Goal: Check status: Check status

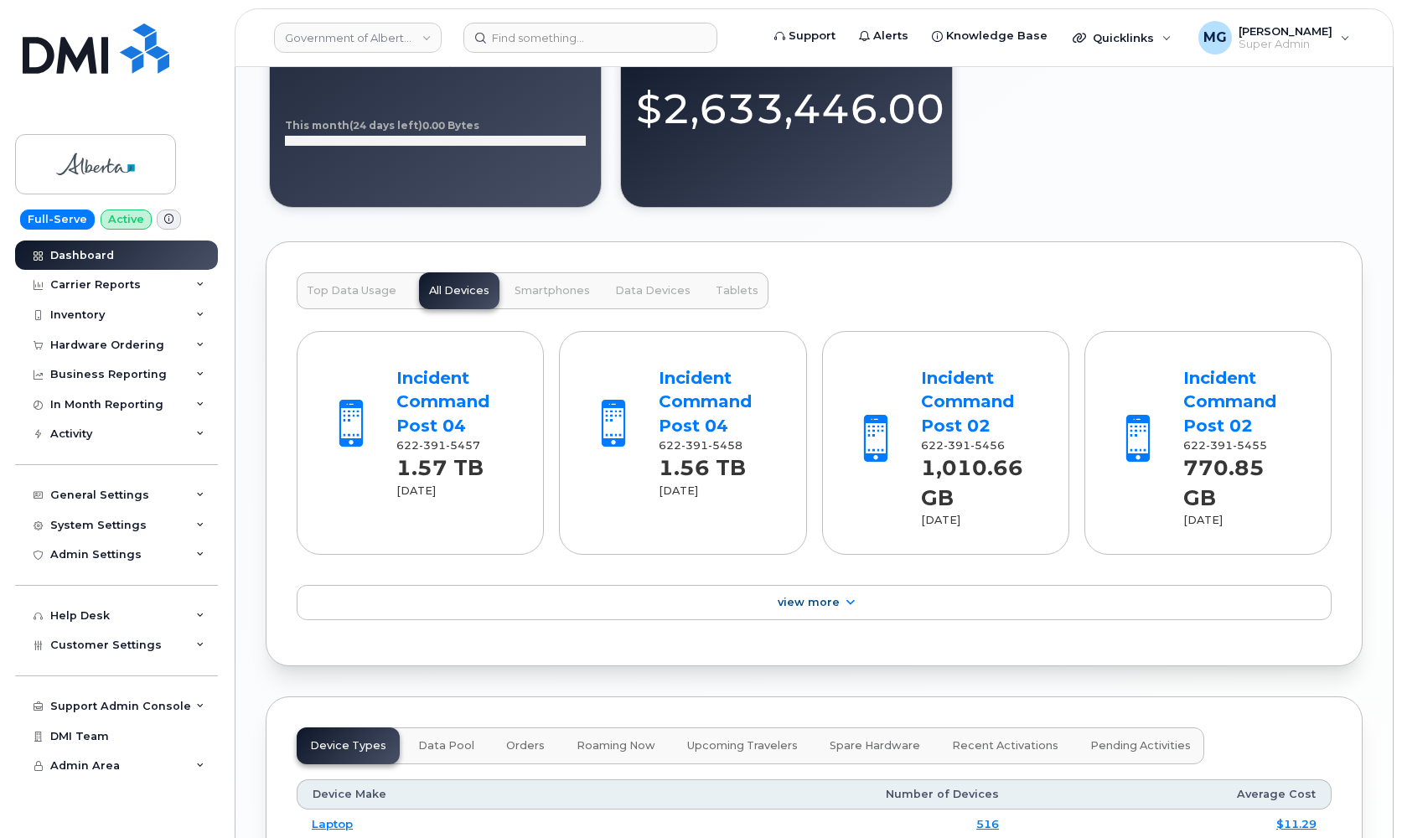
scroll to position [1549, 0]
click at [126, 347] on div "Hardware Ordering" at bounding box center [107, 345] width 114 height 13
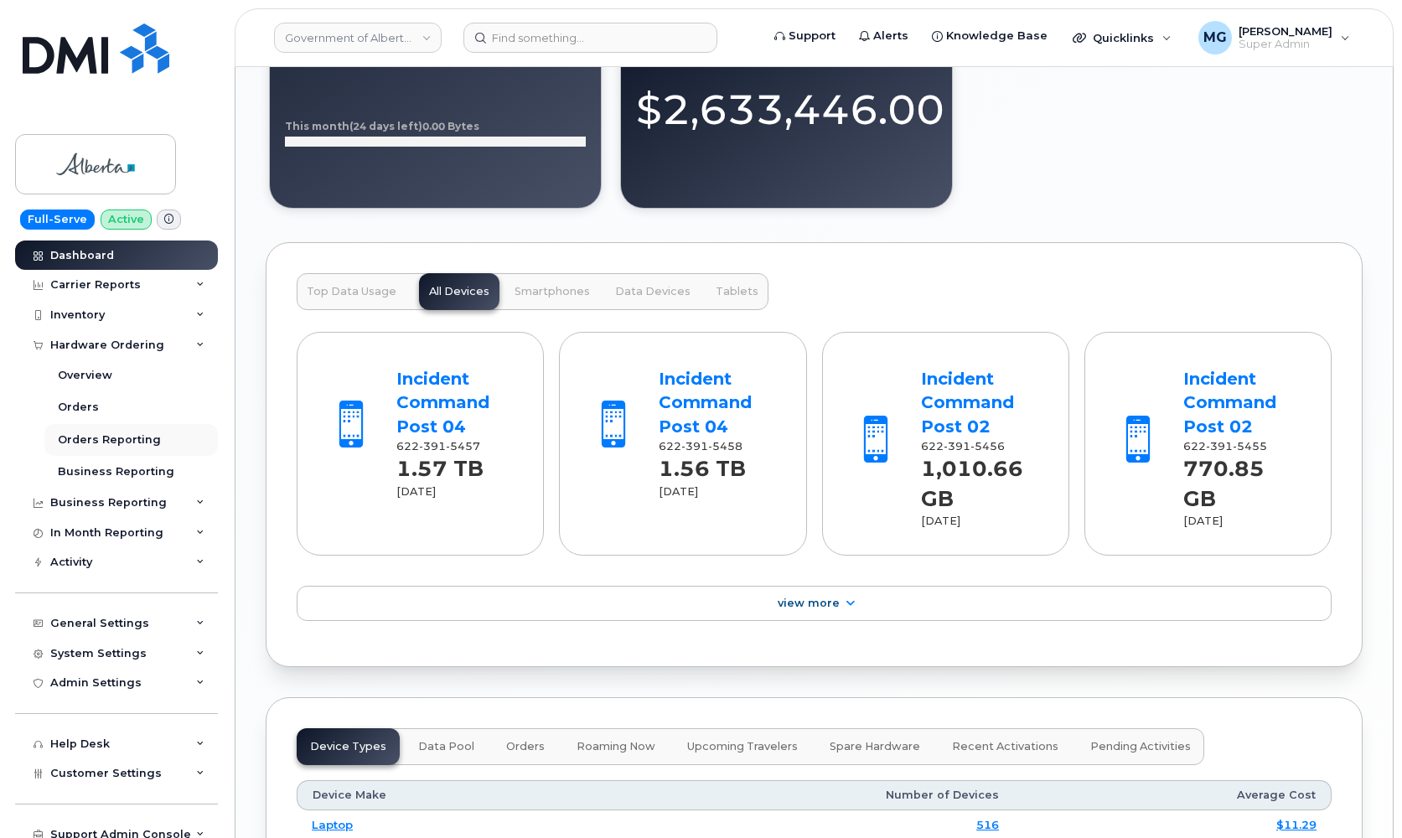
click at [92, 439] on div "Orders Reporting" at bounding box center [109, 439] width 103 height 15
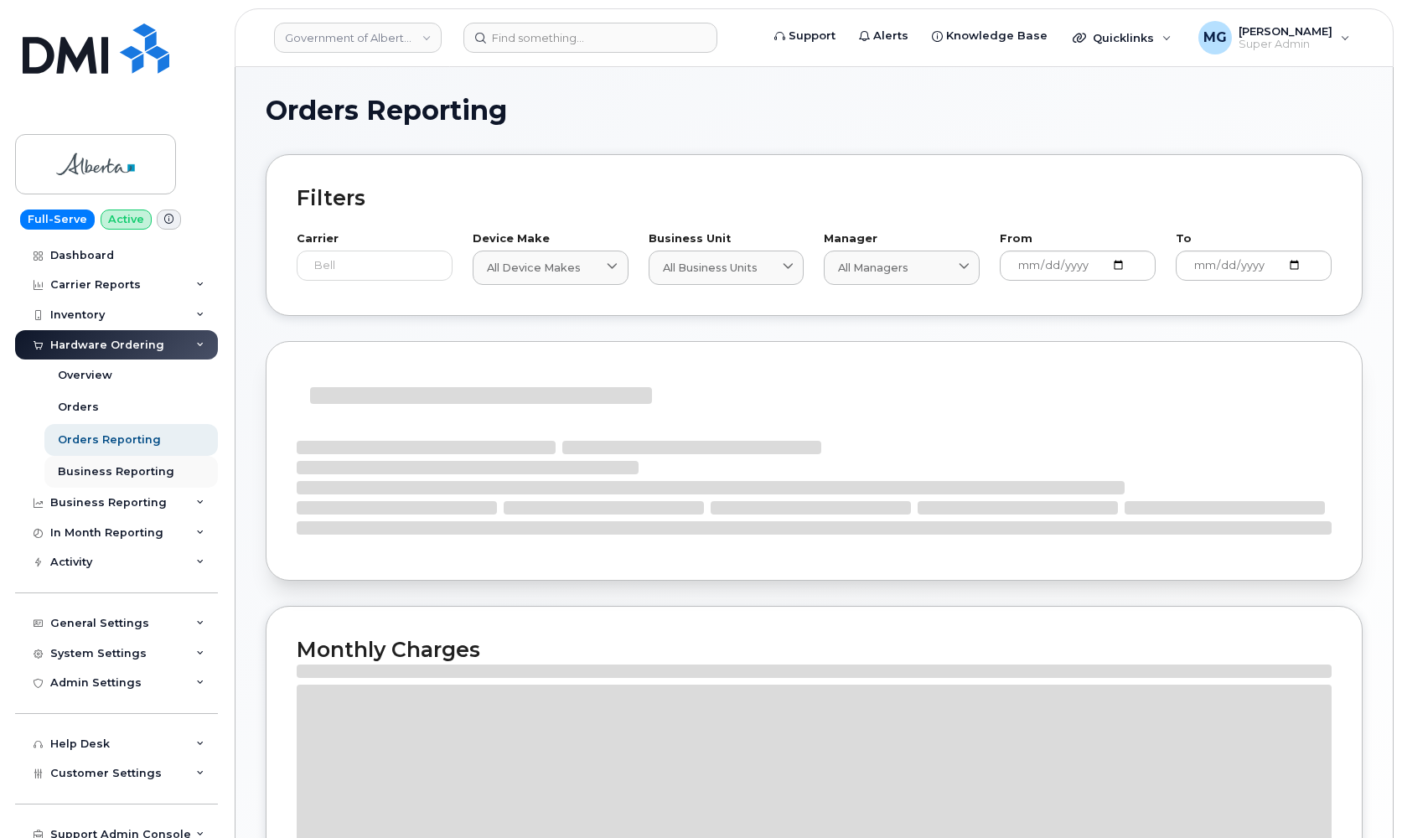
click at [97, 467] on div "Business Reporting" at bounding box center [116, 471] width 116 height 15
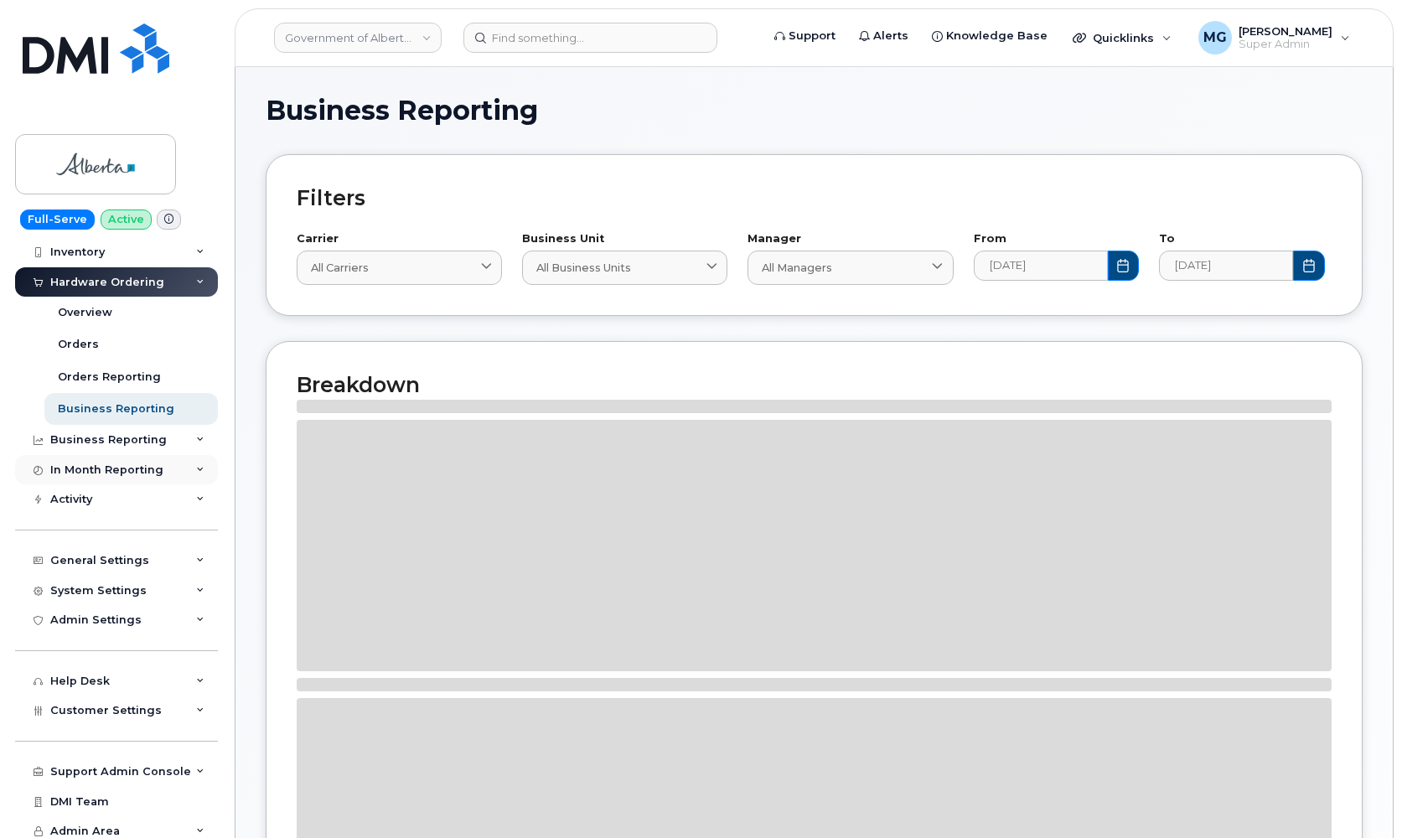
scroll to position [62, 0]
click at [106, 437] on div "Business Reporting" at bounding box center [108, 440] width 116 height 13
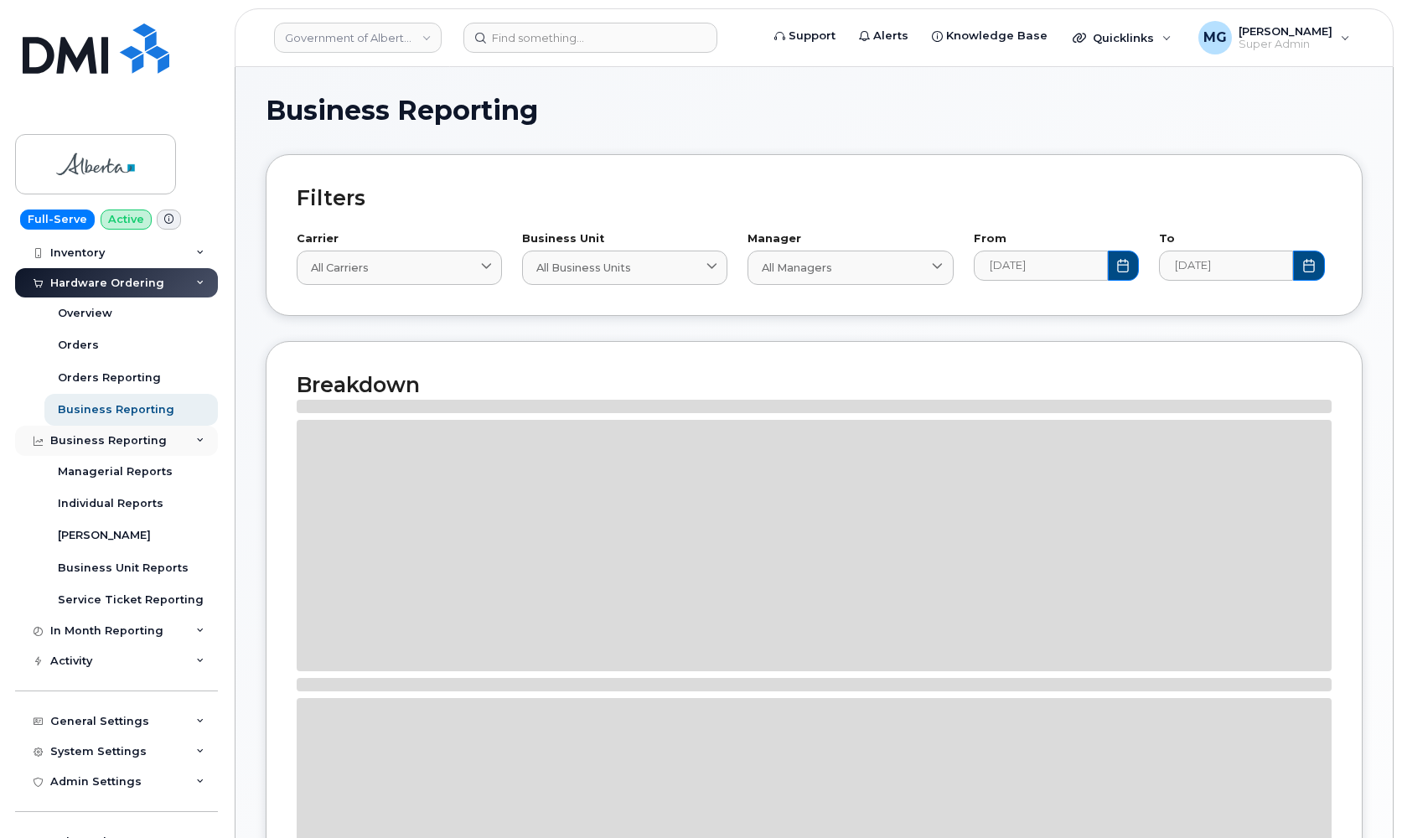
click at [106, 437] on div "Business Reporting" at bounding box center [108, 440] width 116 height 13
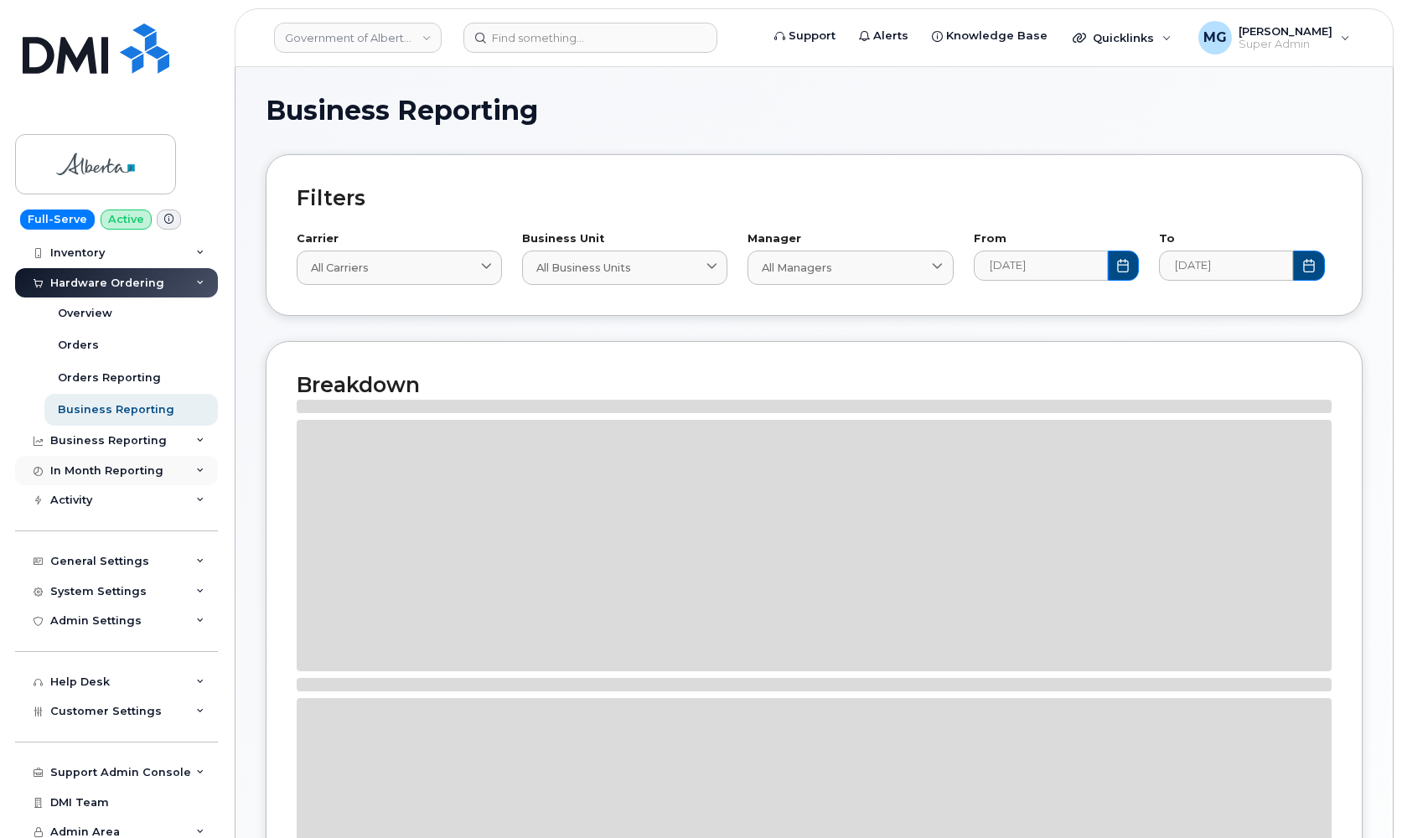
click at [99, 468] on div "In Month Reporting" at bounding box center [106, 470] width 113 height 13
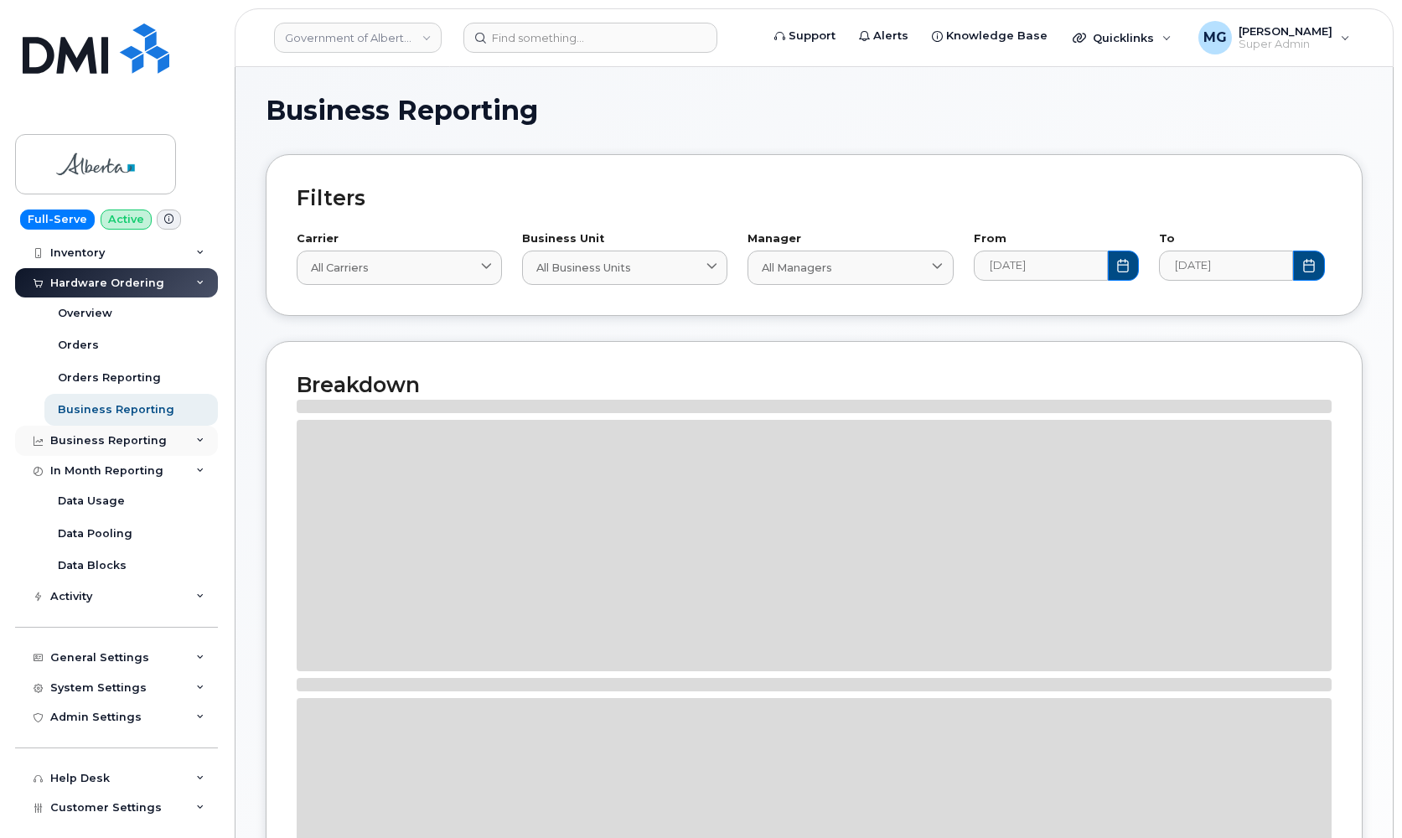
click at [102, 441] on div "Business Reporting" at bounding box center [108, 440] width 116 height 13
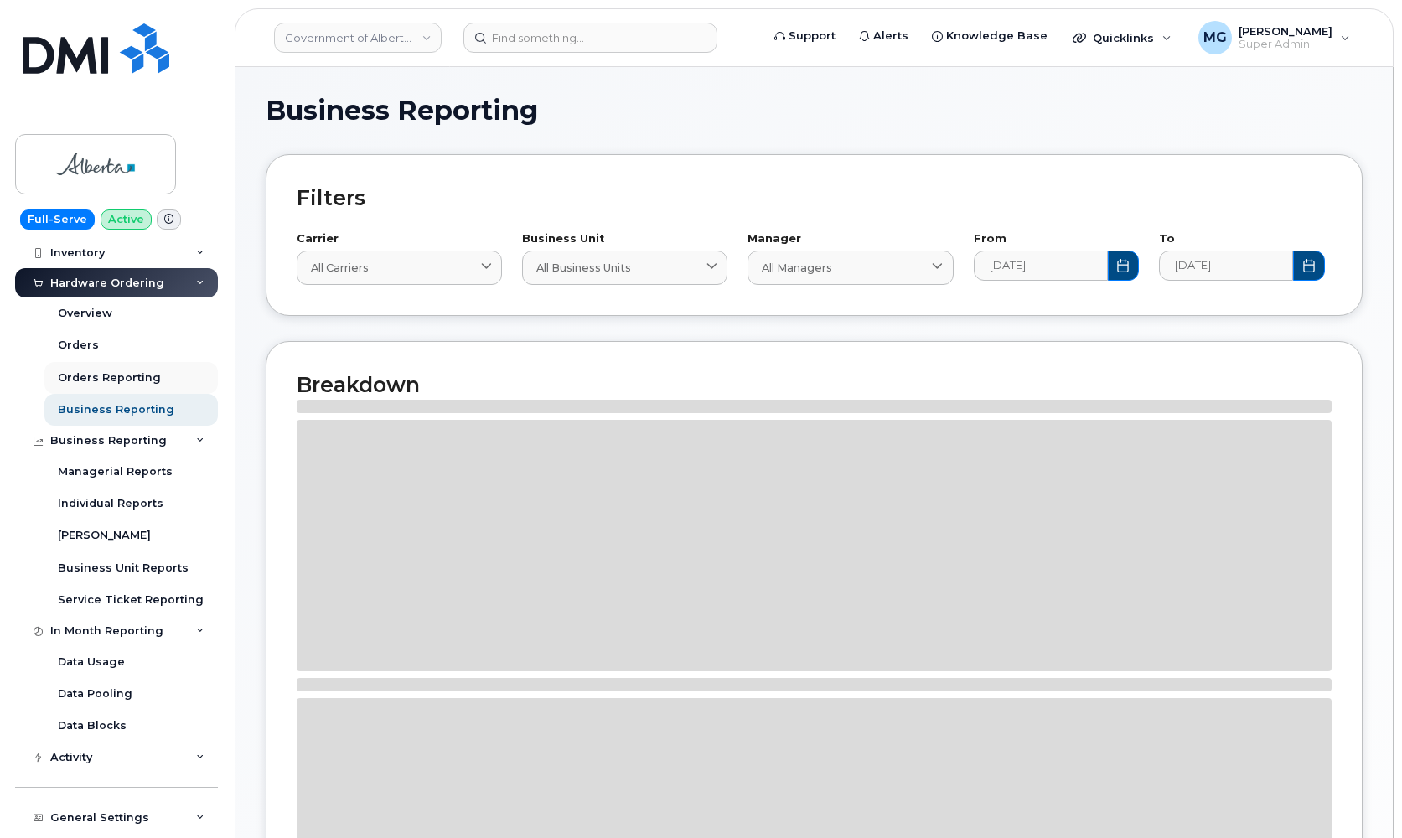
click at [82, 371] on div "Orders Reporting" at bounding box center [109, 377] width 103 height 15
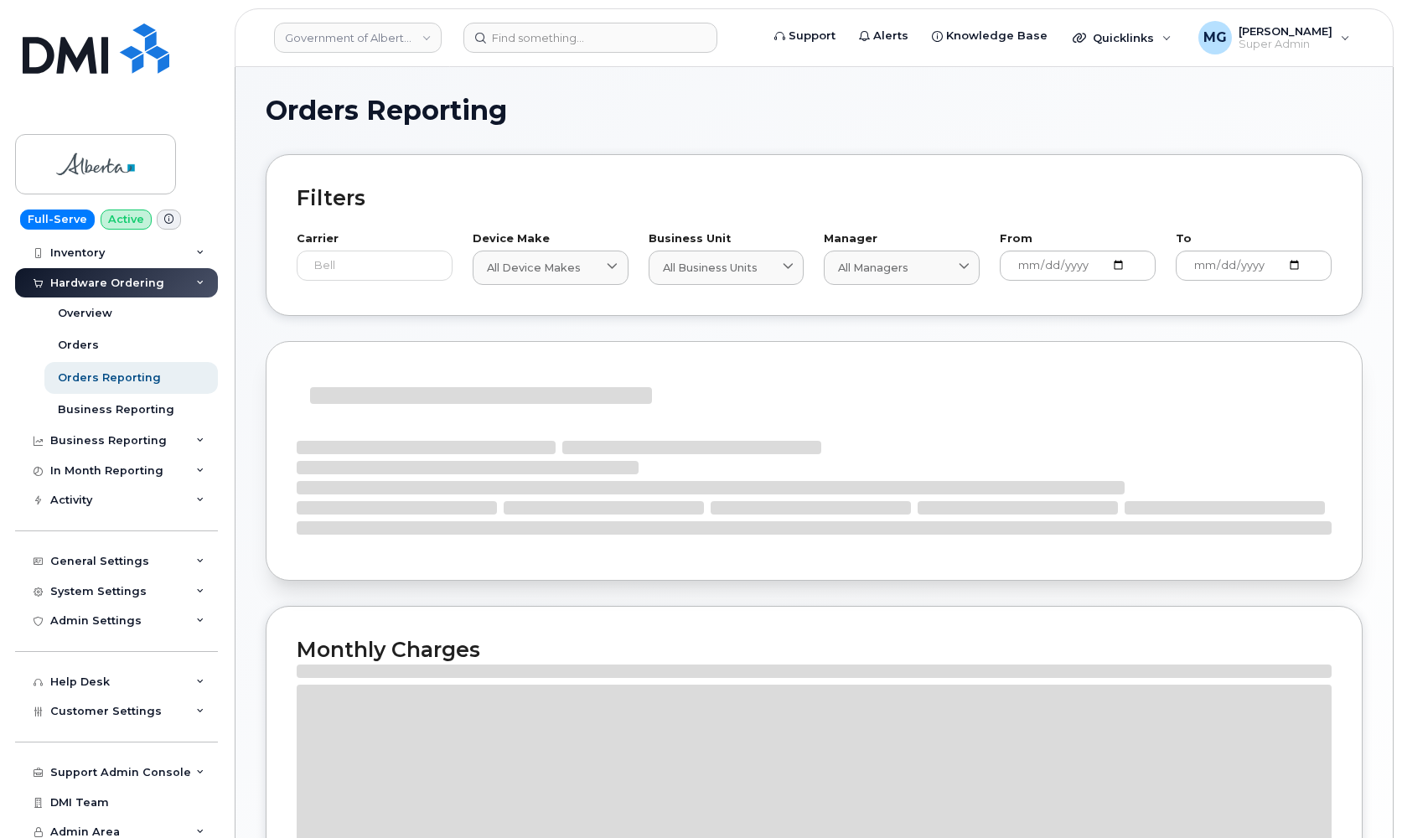
click at [82, 371] on div "Orders Reporting" at bounding box center [109, 377] width 103 height 15
click at [85, 406] on div "Business Reporting" at bounding box center [116, 409] width 116 height 15
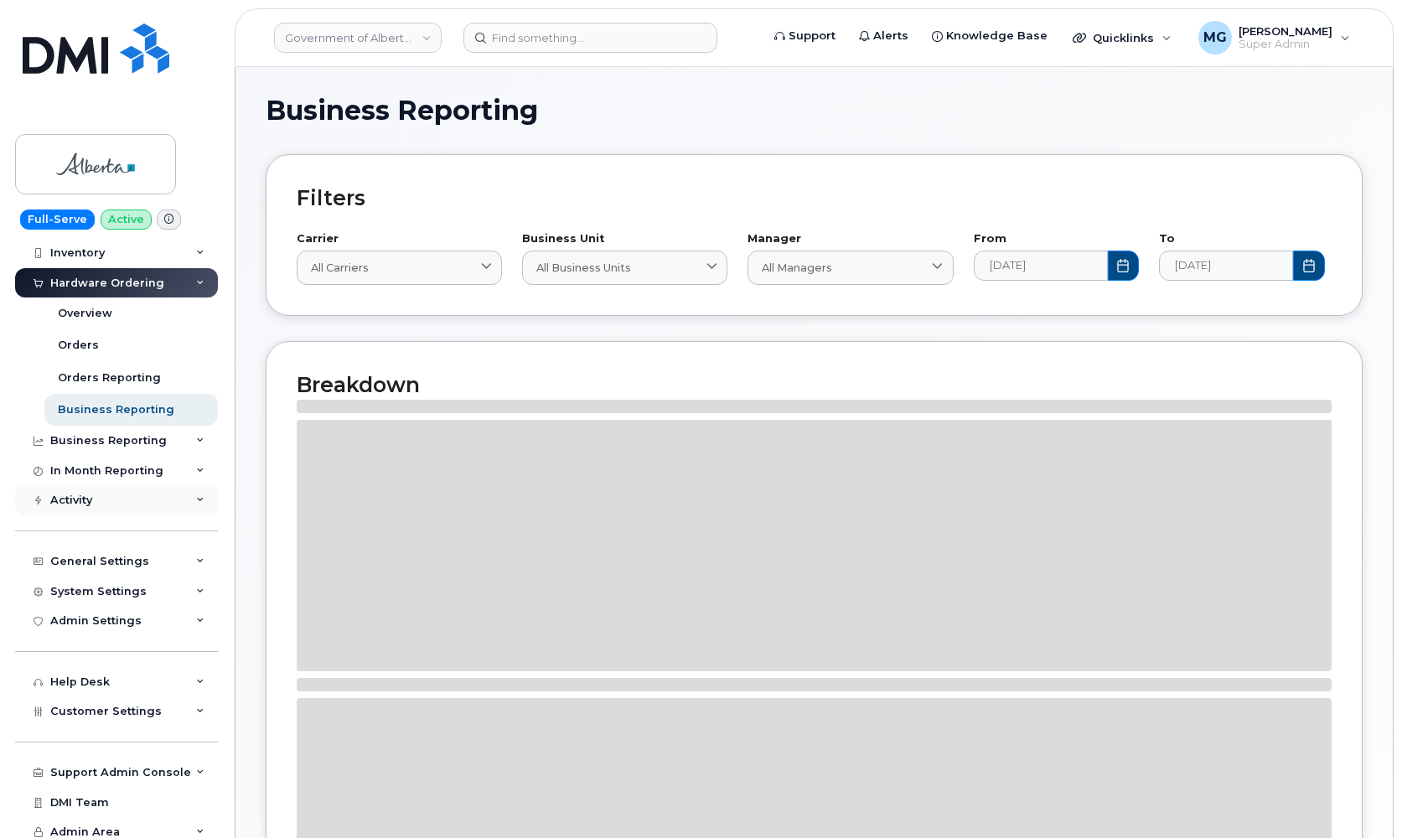
click at [67, 497] on div "Activity" at bounding box center [71, 500] width 42 height 13
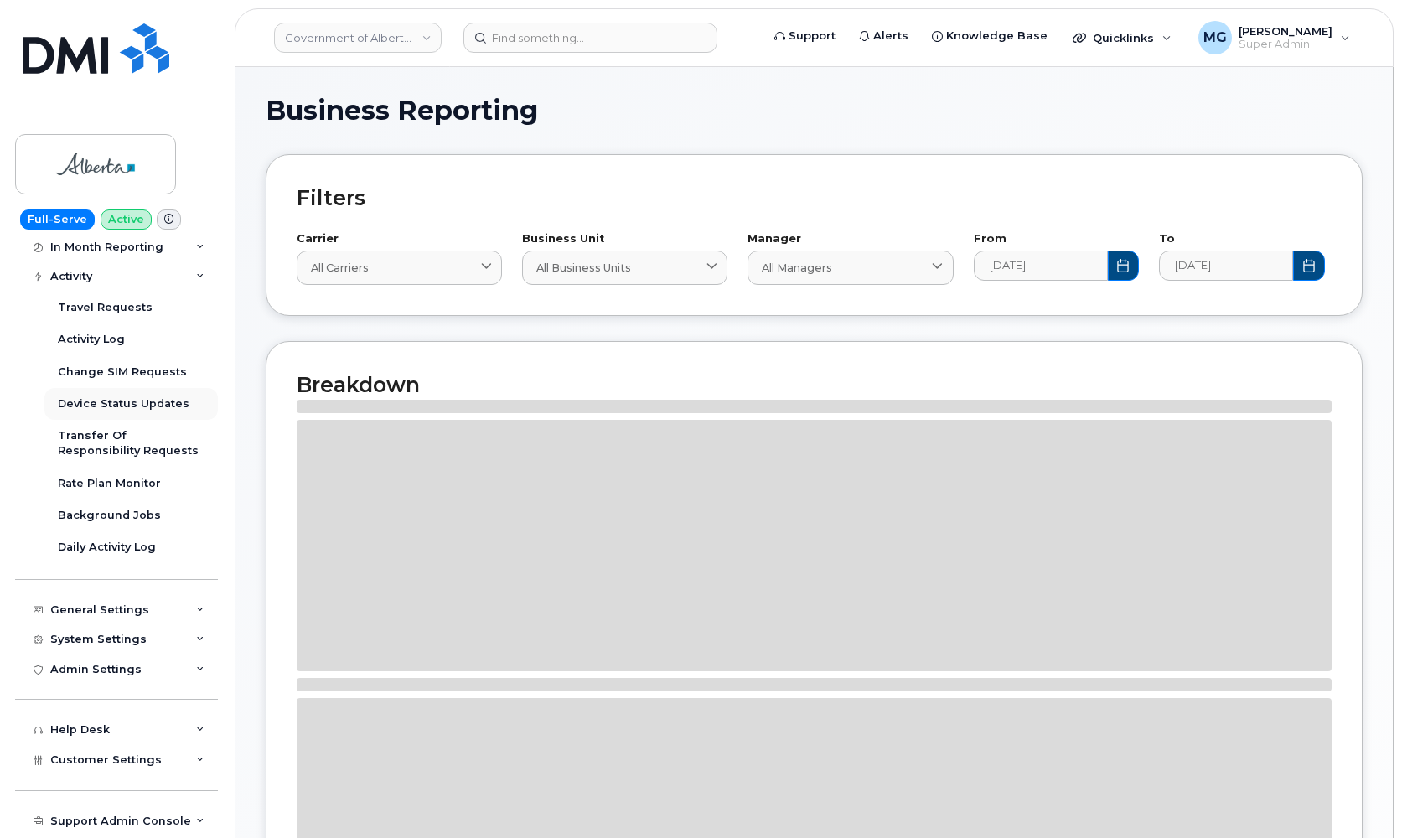
scroll to position [288, 0]
click at [92, 601] on div "General Settings" at bounding box center [99, 607] width 99 height 13
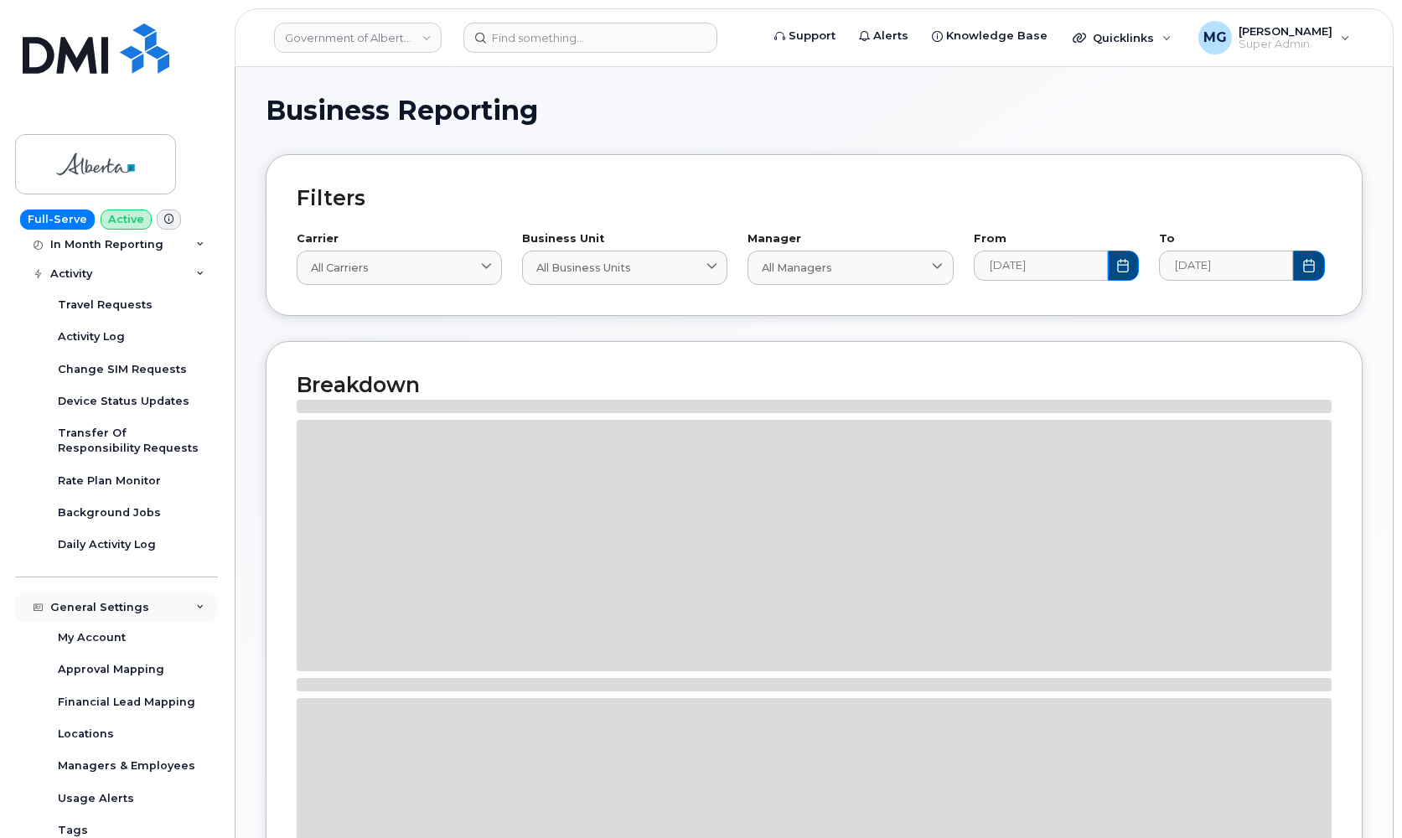
click at [92, 601] on div "General Settings" at bounding box center [99, 607] width 99 height 13
click at [104, 723] on div "Help Desk" at bounding box center [80, 727] width 60 height 13
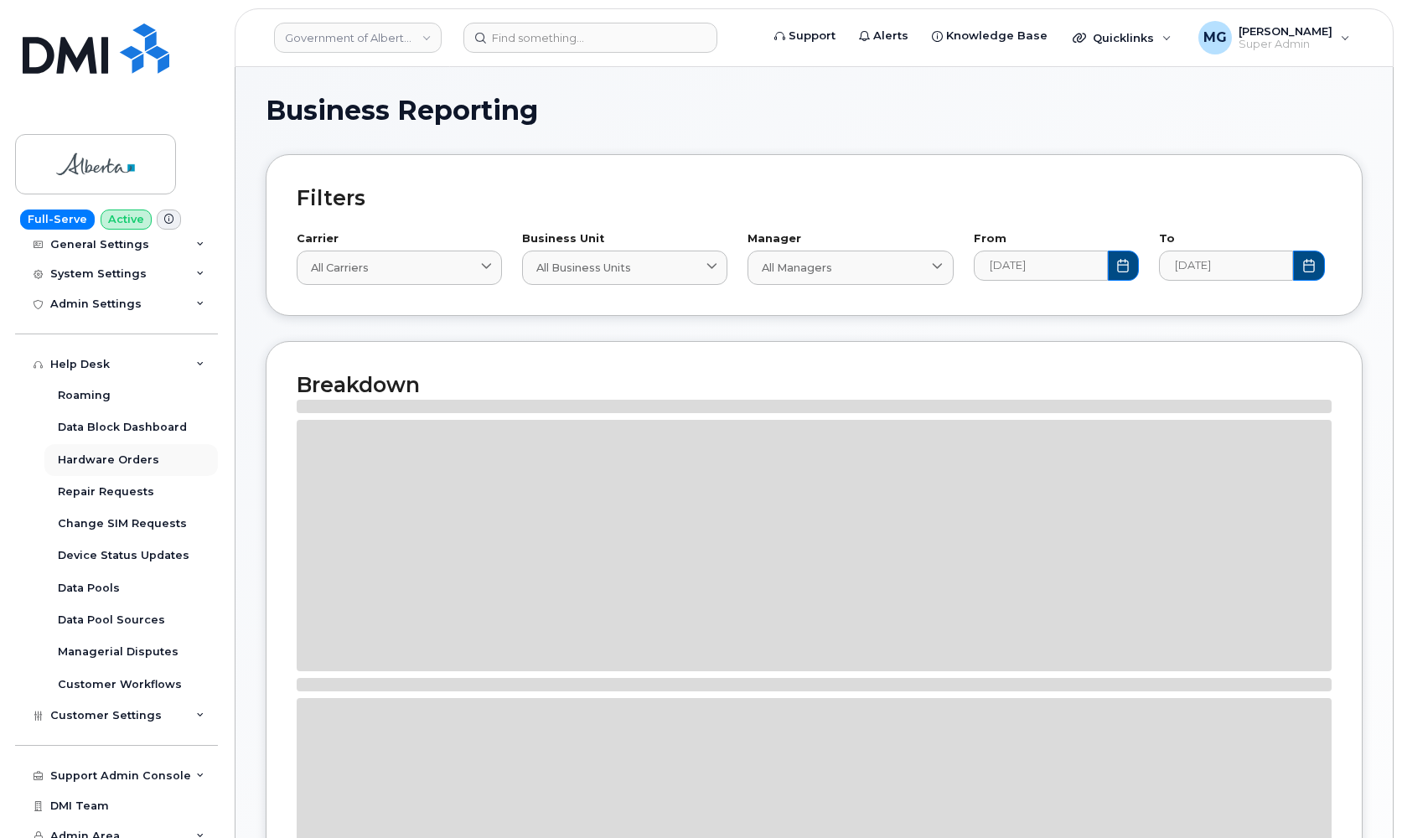
scroll to position [650, 0]
click at [131, 453] on div "Hardware Orders" at bounding box center [108, 460] width 101 height 15
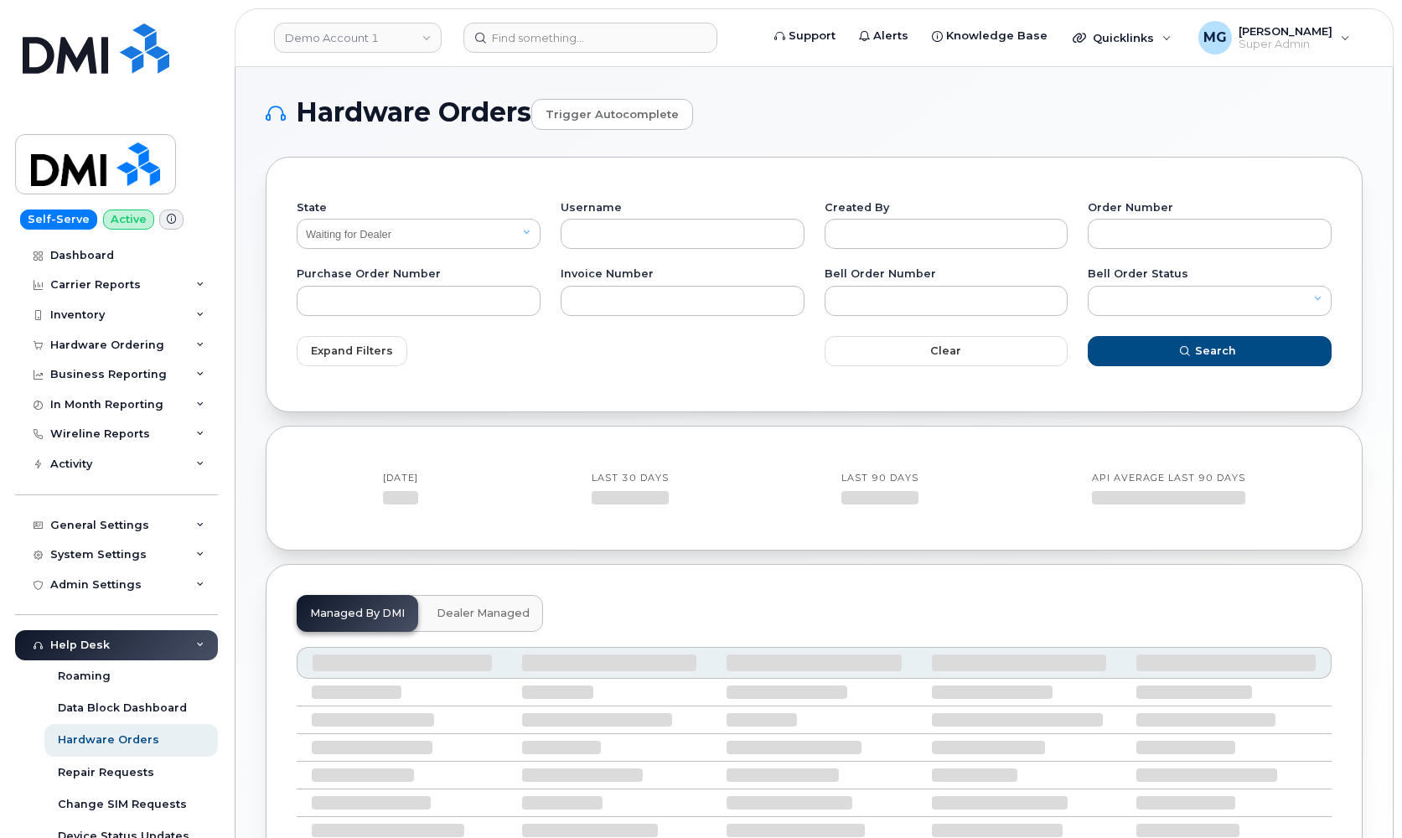
select select "Waiting for Dealer"
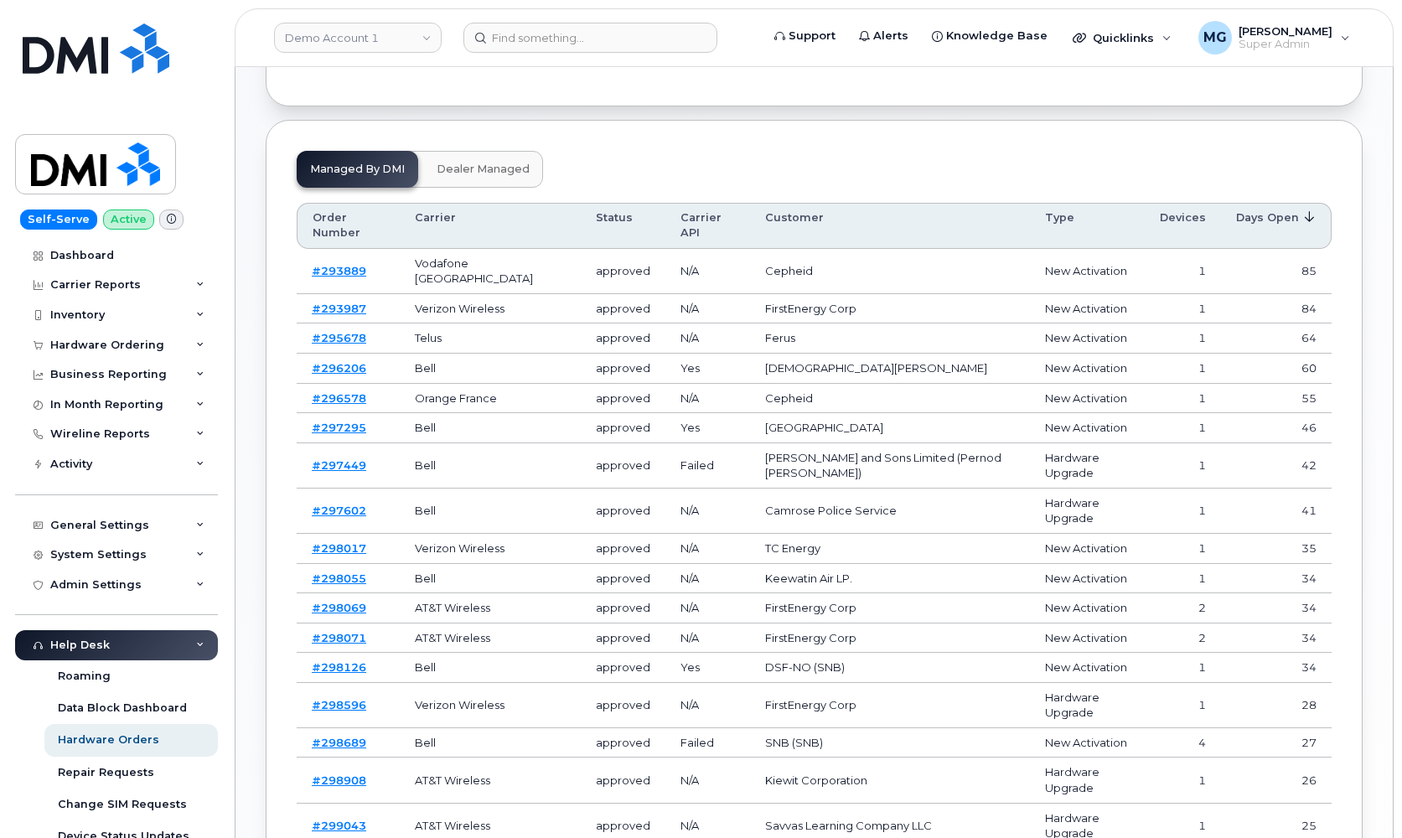
scroll to position [460, 0]
click at [340, 262] on link "#293889" at bounding box center [339, 268] width 54 height 13
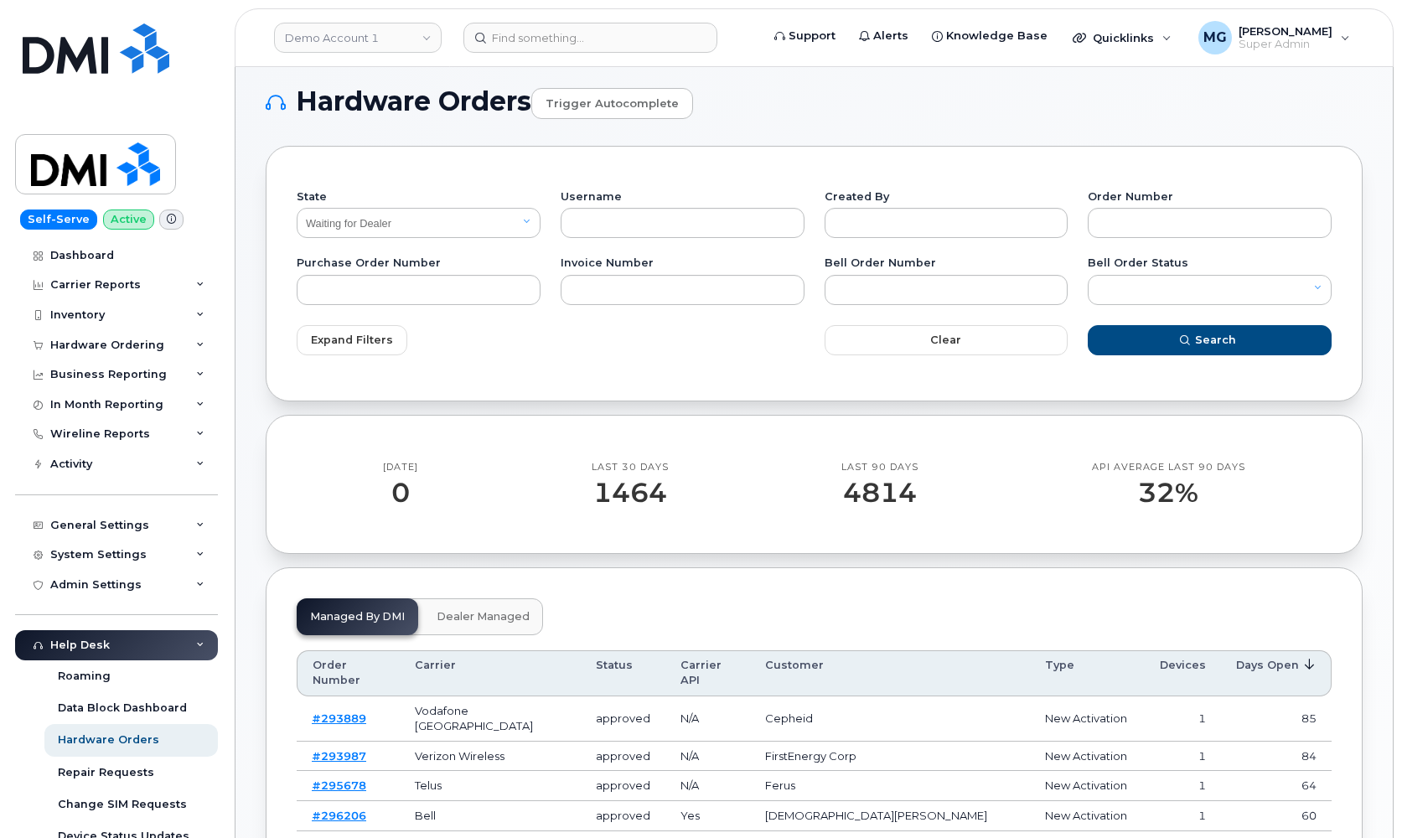
scroll to position [13, 0]
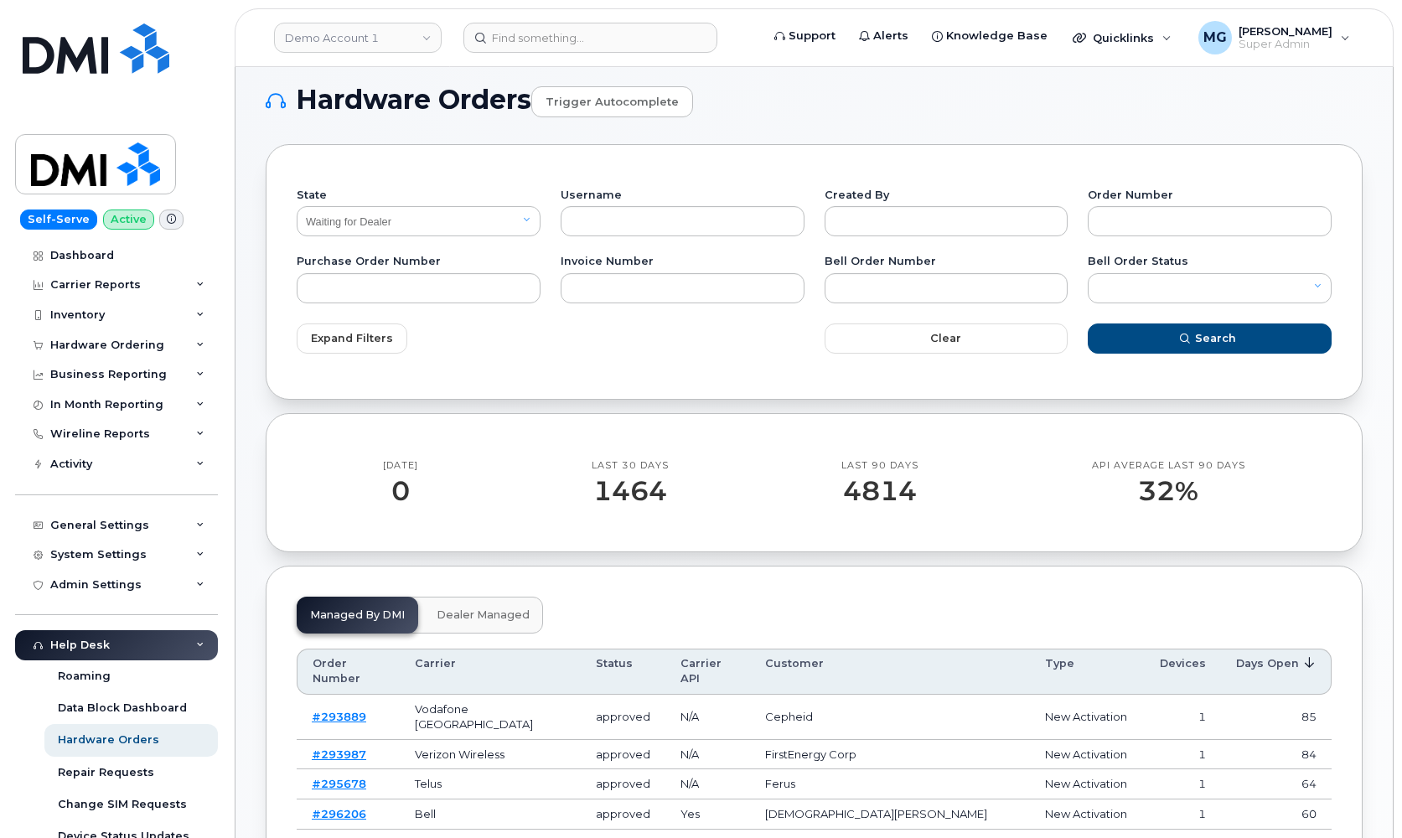
click at [131, 732] on div "Hardware Orders" at bounding box center [108, 739] width 101 height 15
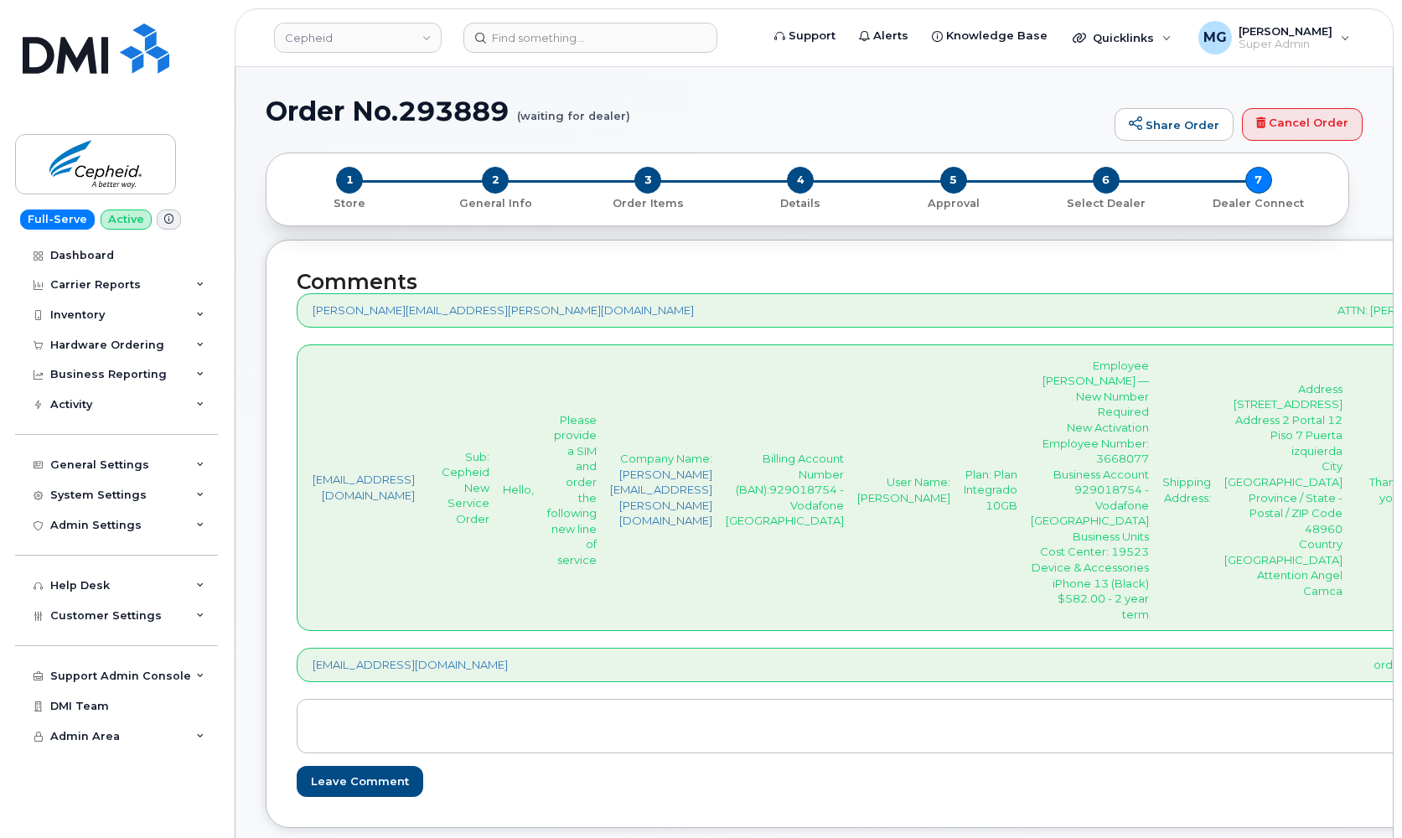
scroll to position [1, 0]
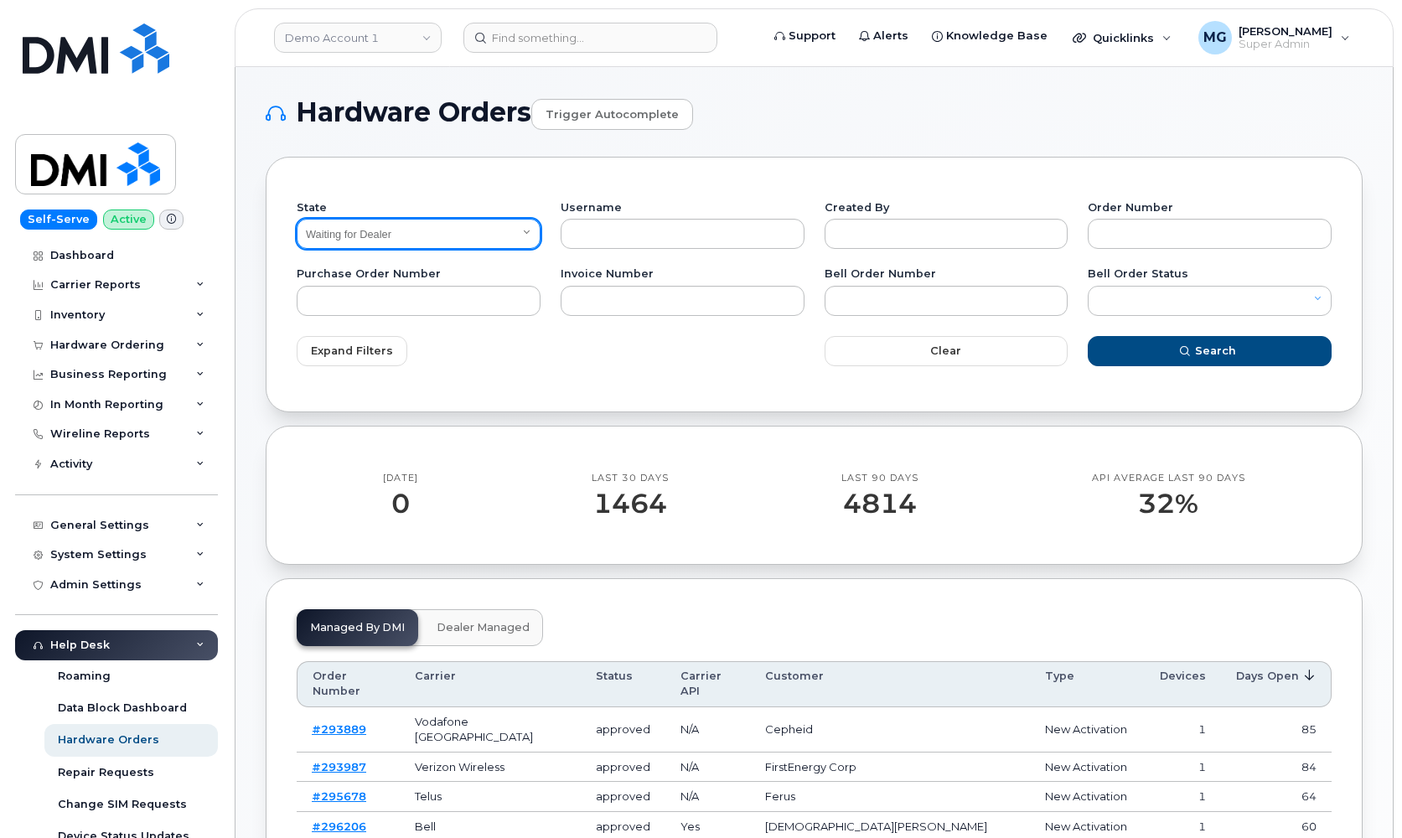
select select "Closed"
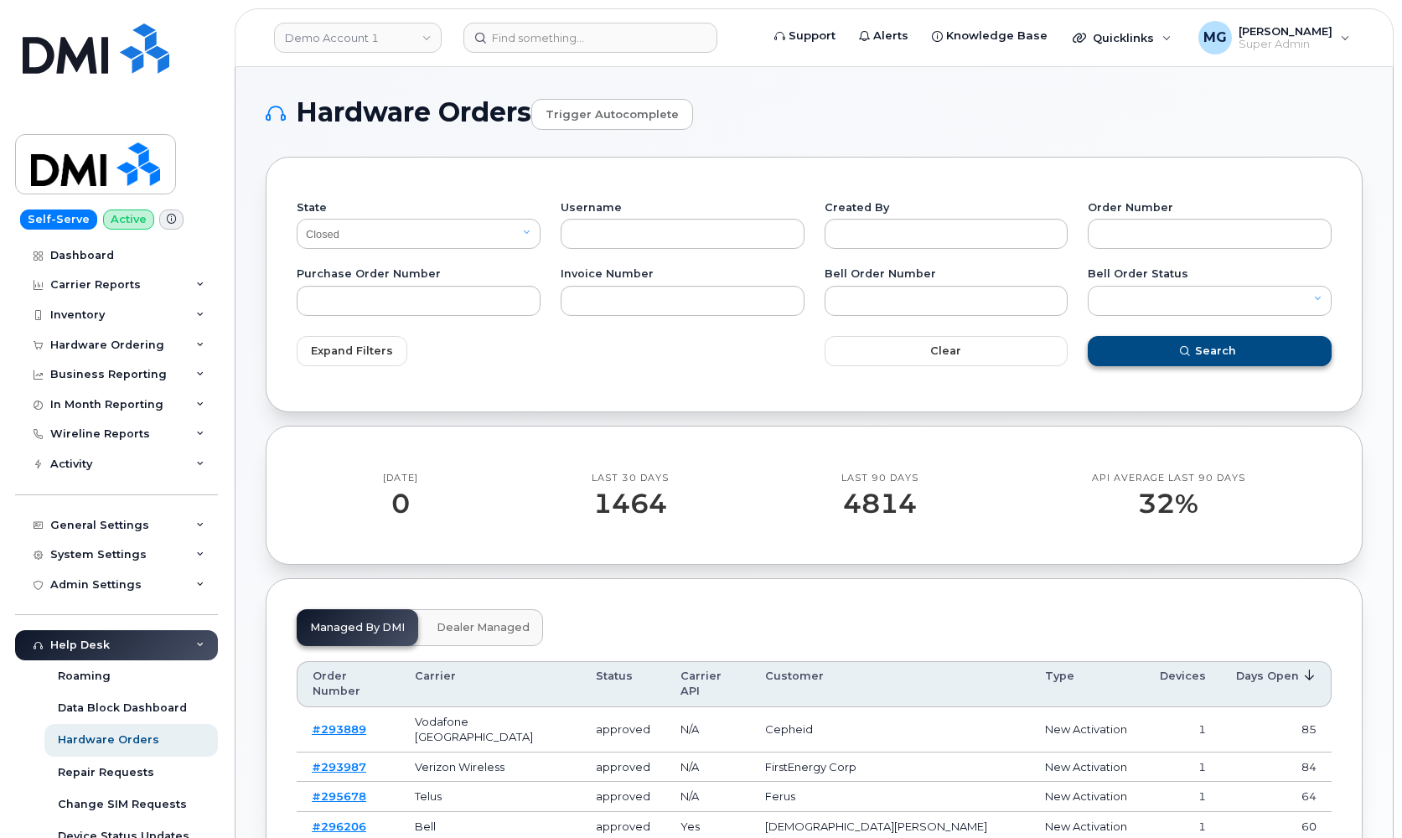
click at [1202, 351] on span "Search" at bounding box center [1215, 351] width 41 height 16
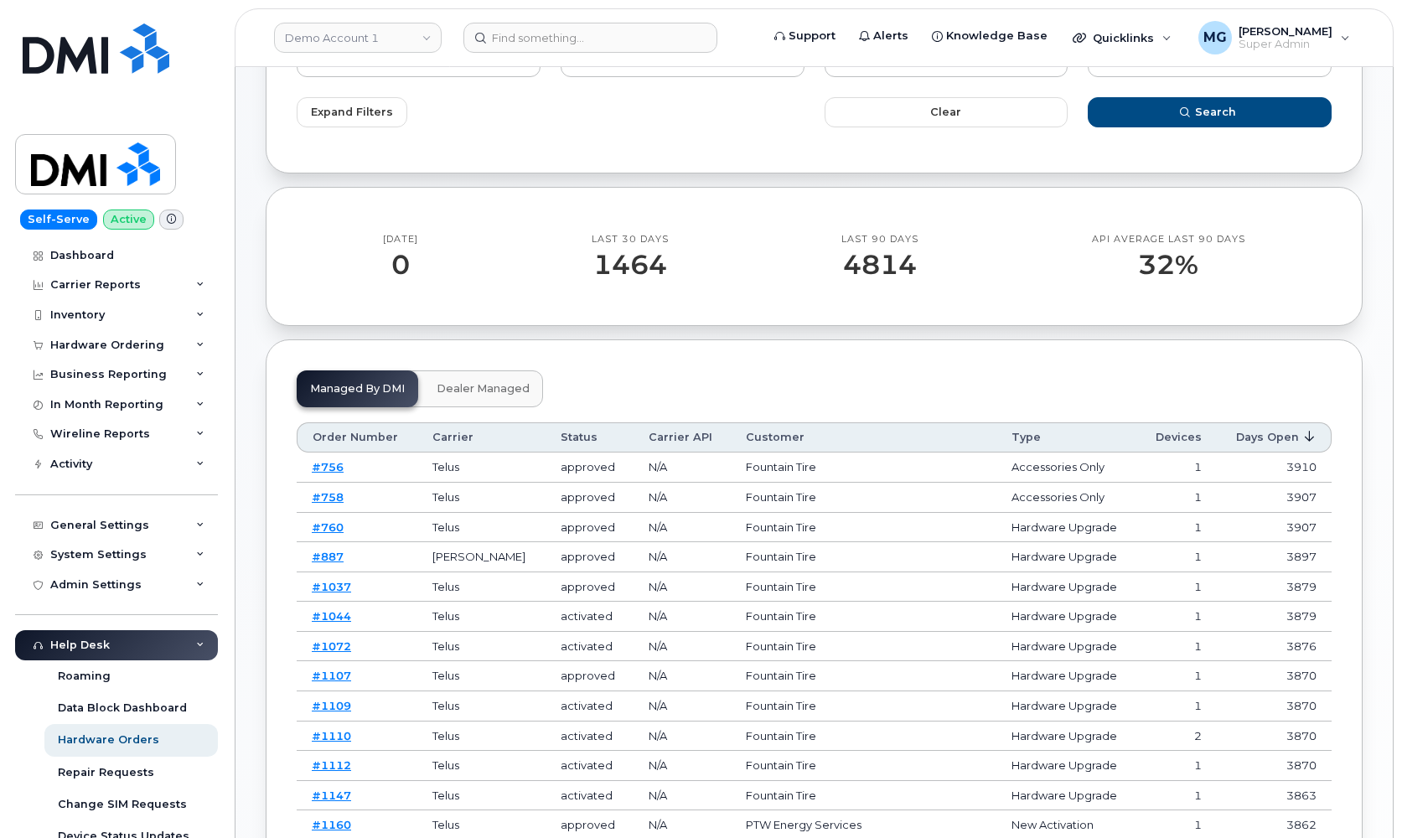
scroll to position [253, 0]
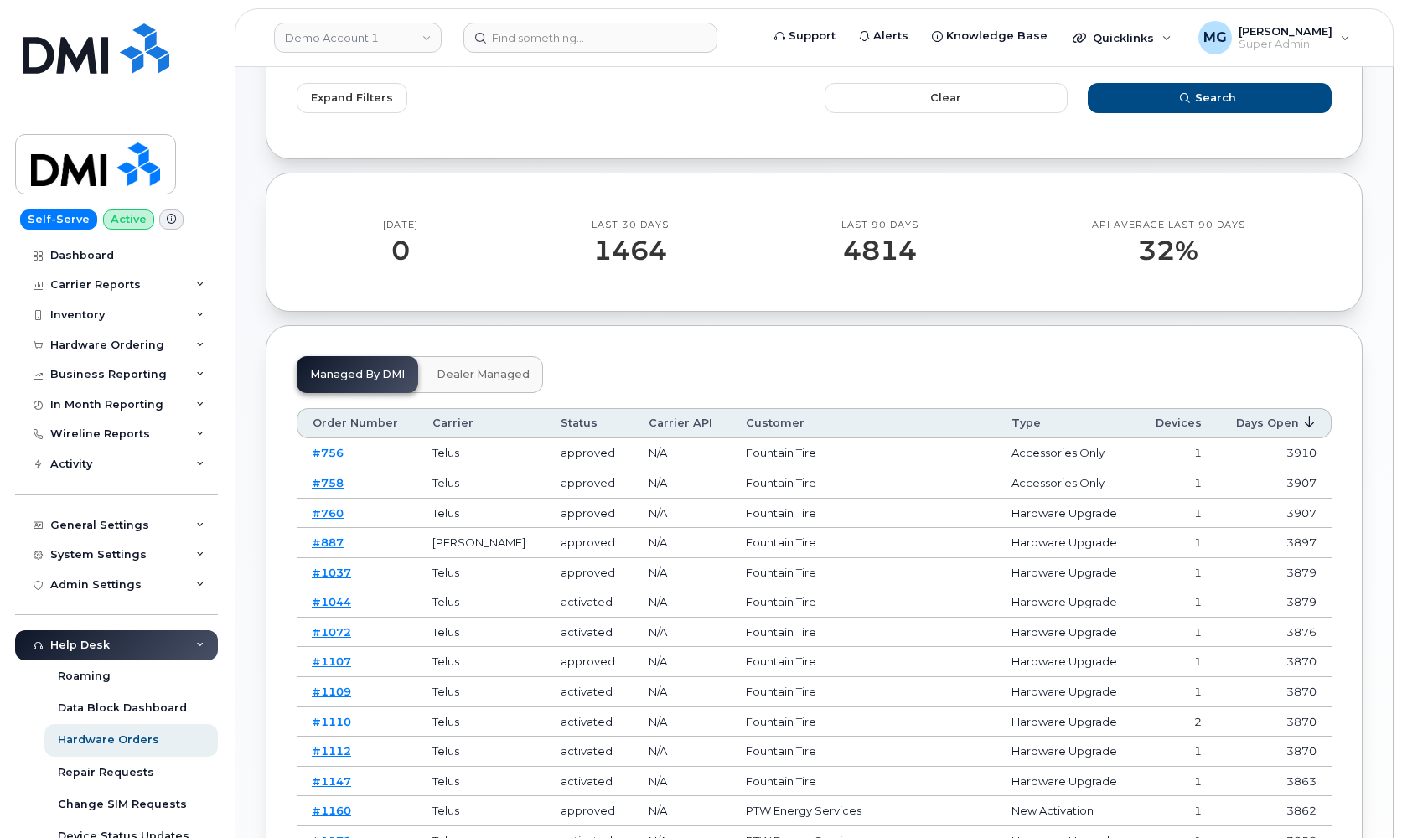
click at [328, 536] on link "#887" at bounding box center [328, 542] width 32 height 13
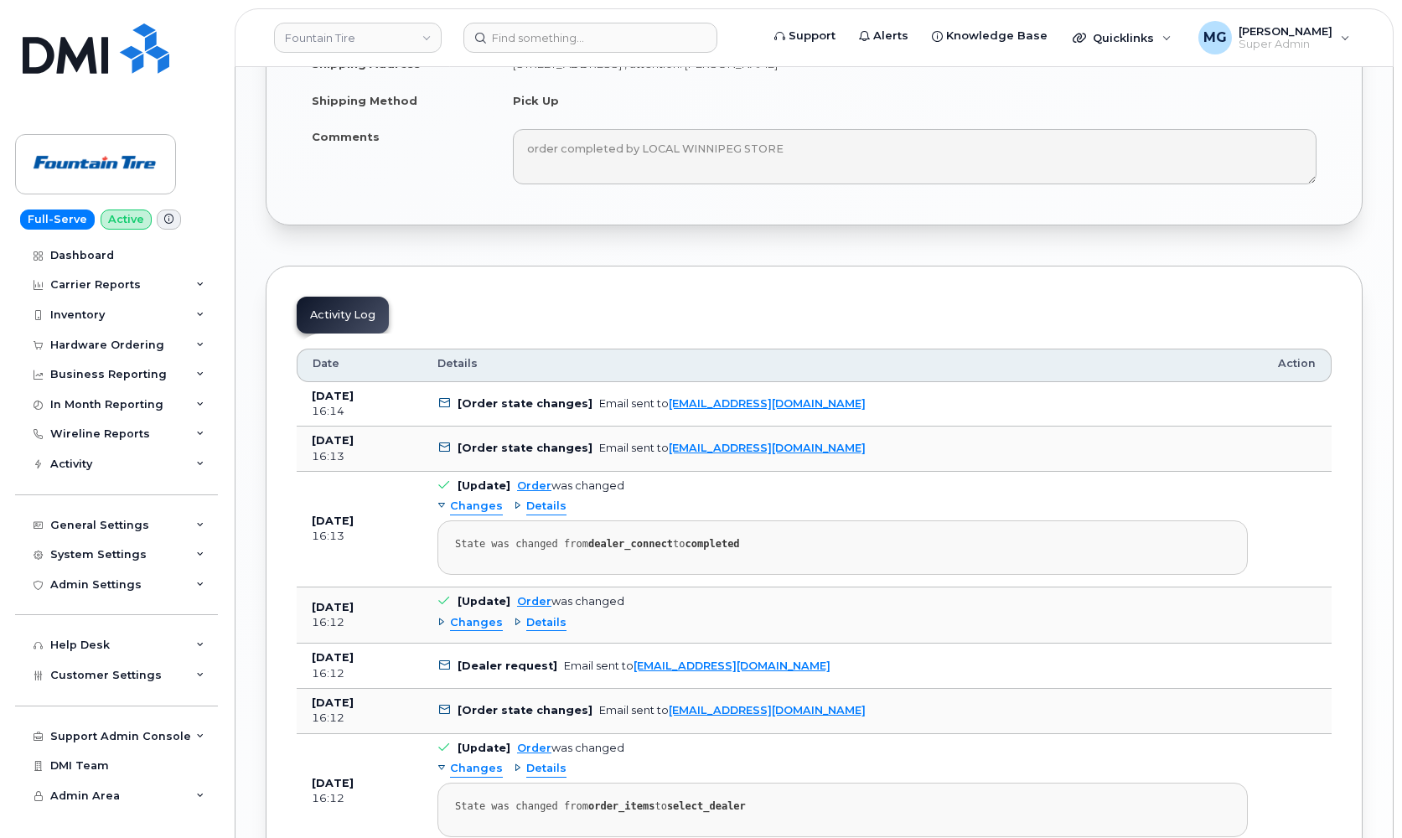
scroll to position [1954, 0]
click at [390, 39] on link "Fountain Tire" at bounding box center [358, 38] width 168 height 30
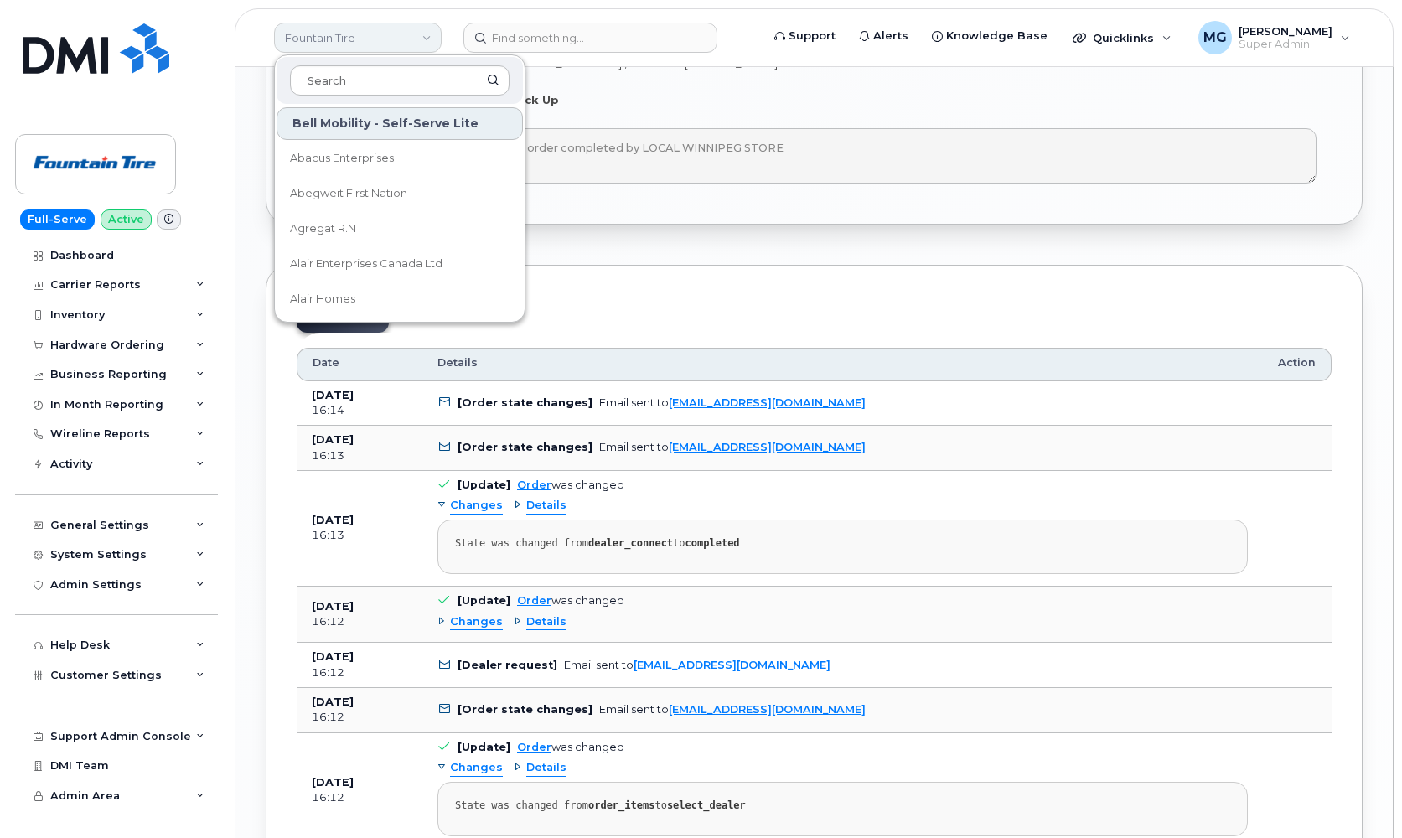
click at [388, 39] on link "Fountain Tire" at bounding box center [358, 38] width 168 height 30
click at [430, 34] on link "Fountain Tire" at bounding box center [358, 38] width 168 height 30
click at [427, 35] on link "Fountain Tire" at bounding box center [358, 38] width 168 height 30
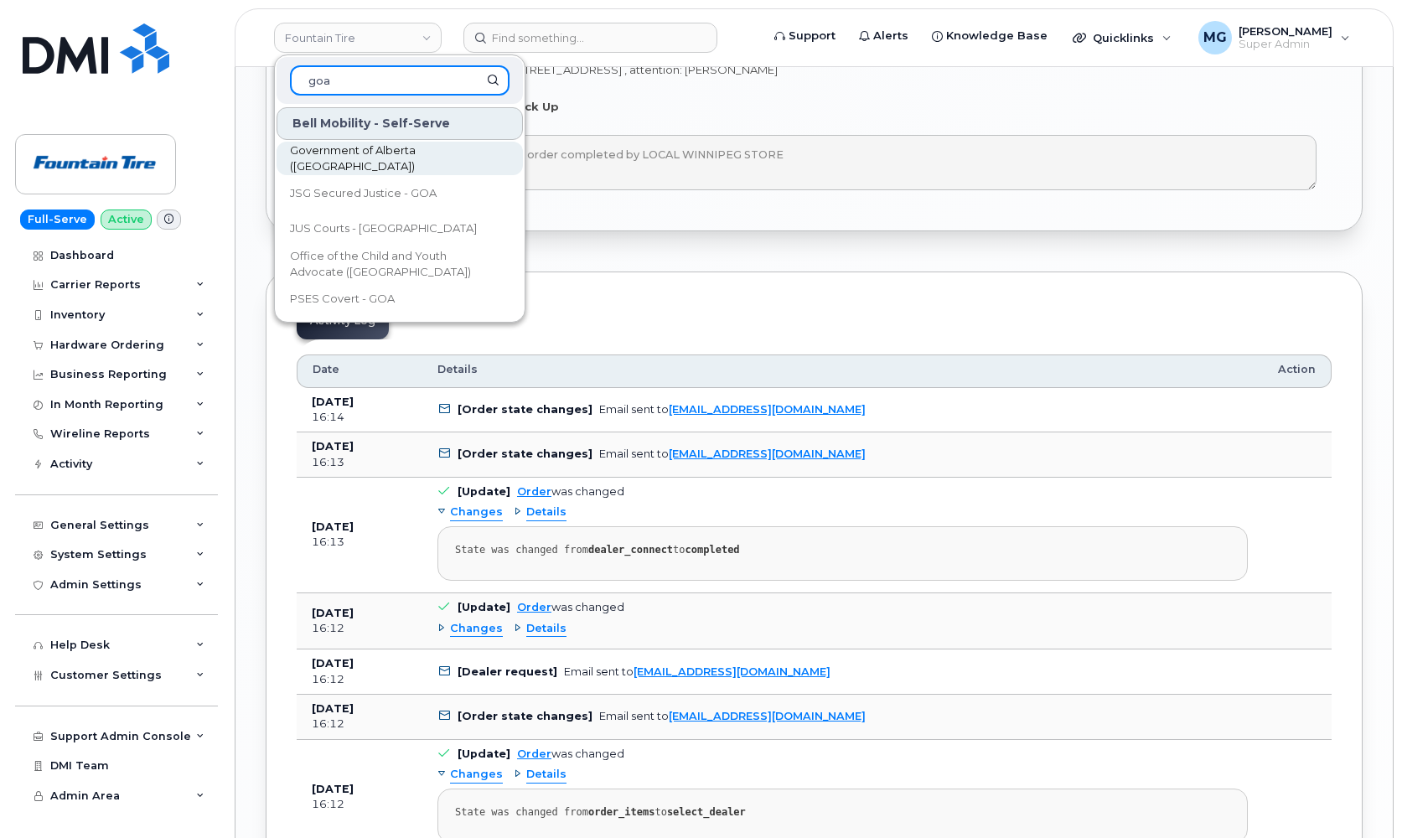
type input "goa"
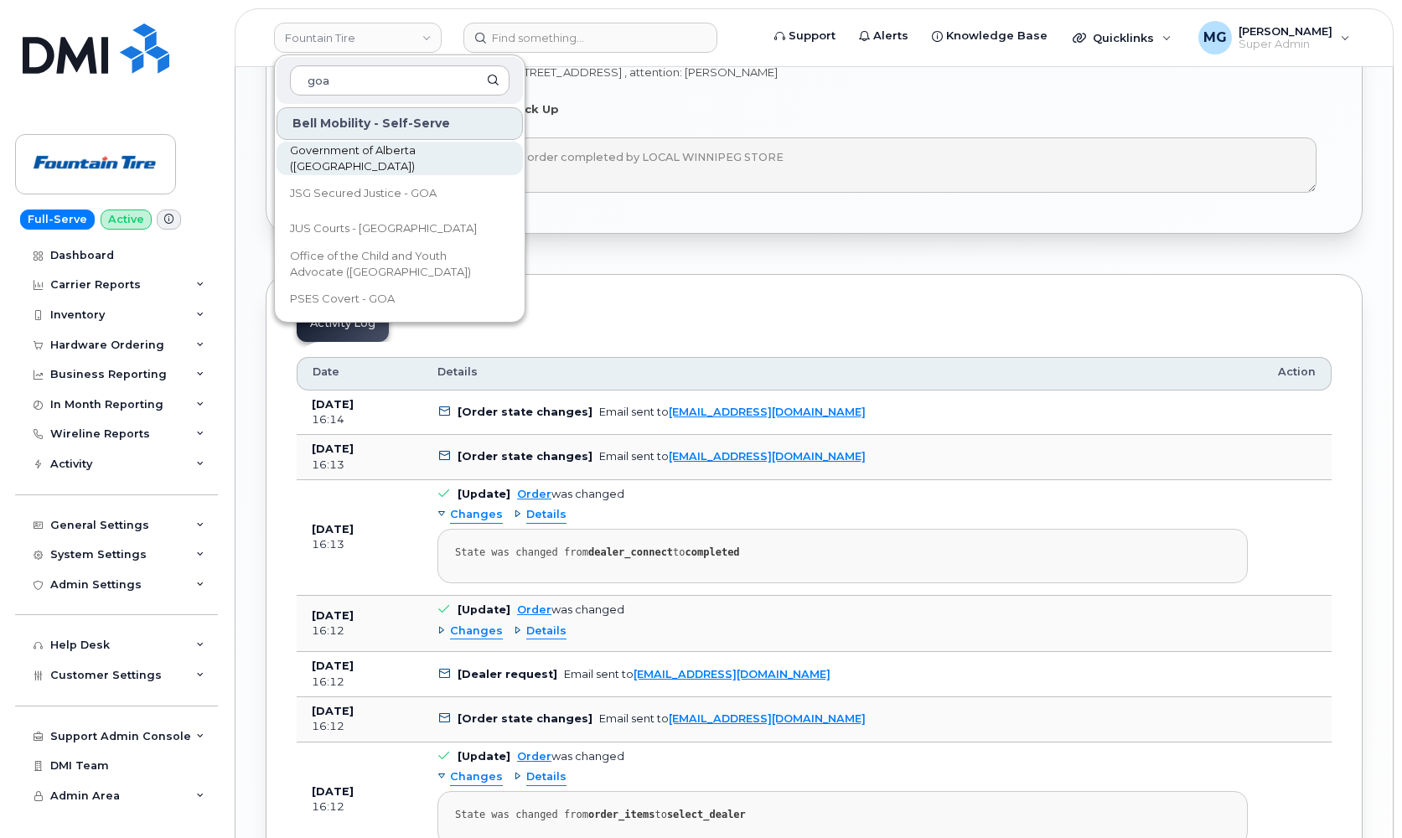
click at [339, 163] on span "Government of Alberta ([GEOGRAPHIC_DATA])" at bounding box center [386, 158] width 193 height 33
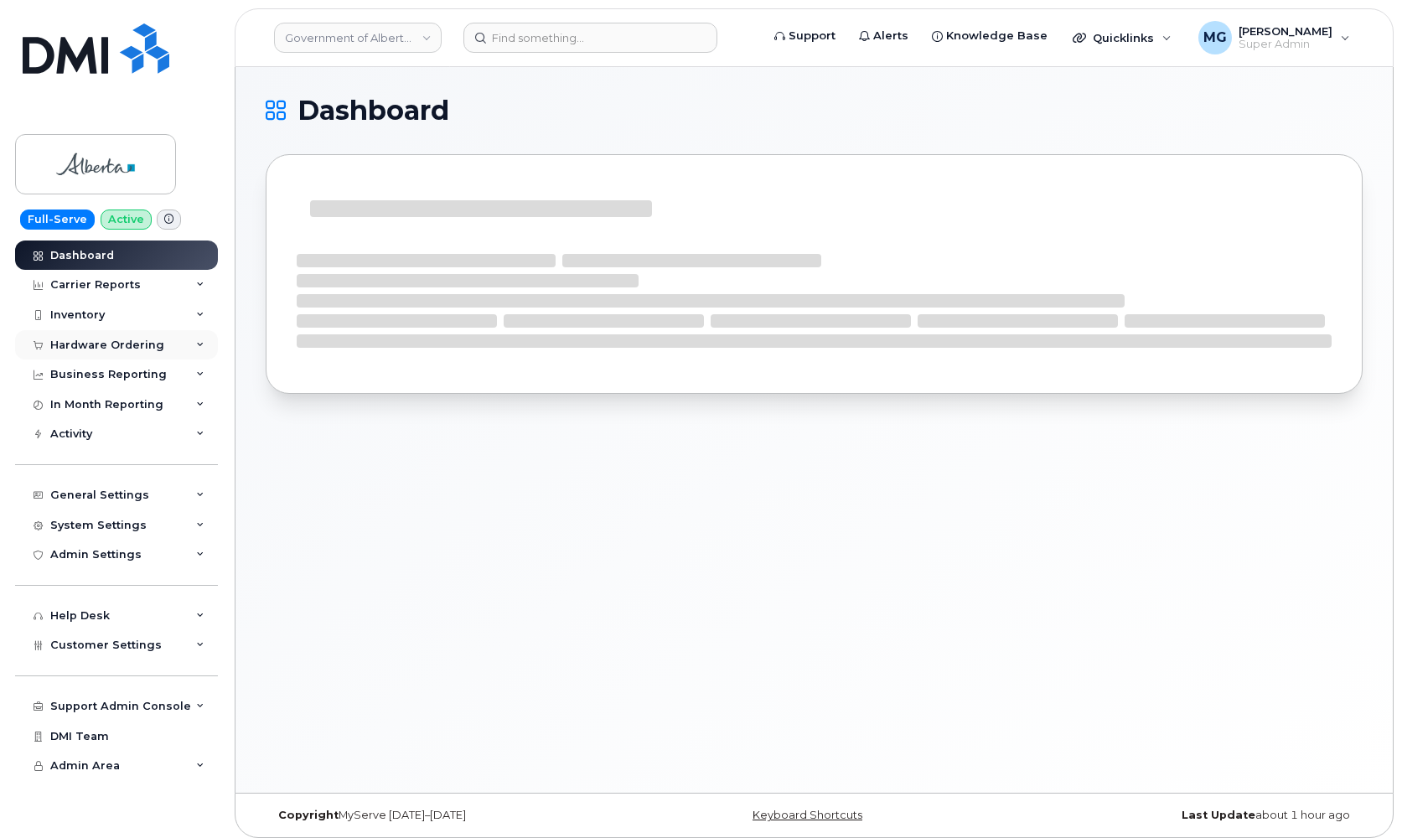
click at [107, 344] on div "Hardware Ordering" at bounding box center [107, 345] width 114 height 13
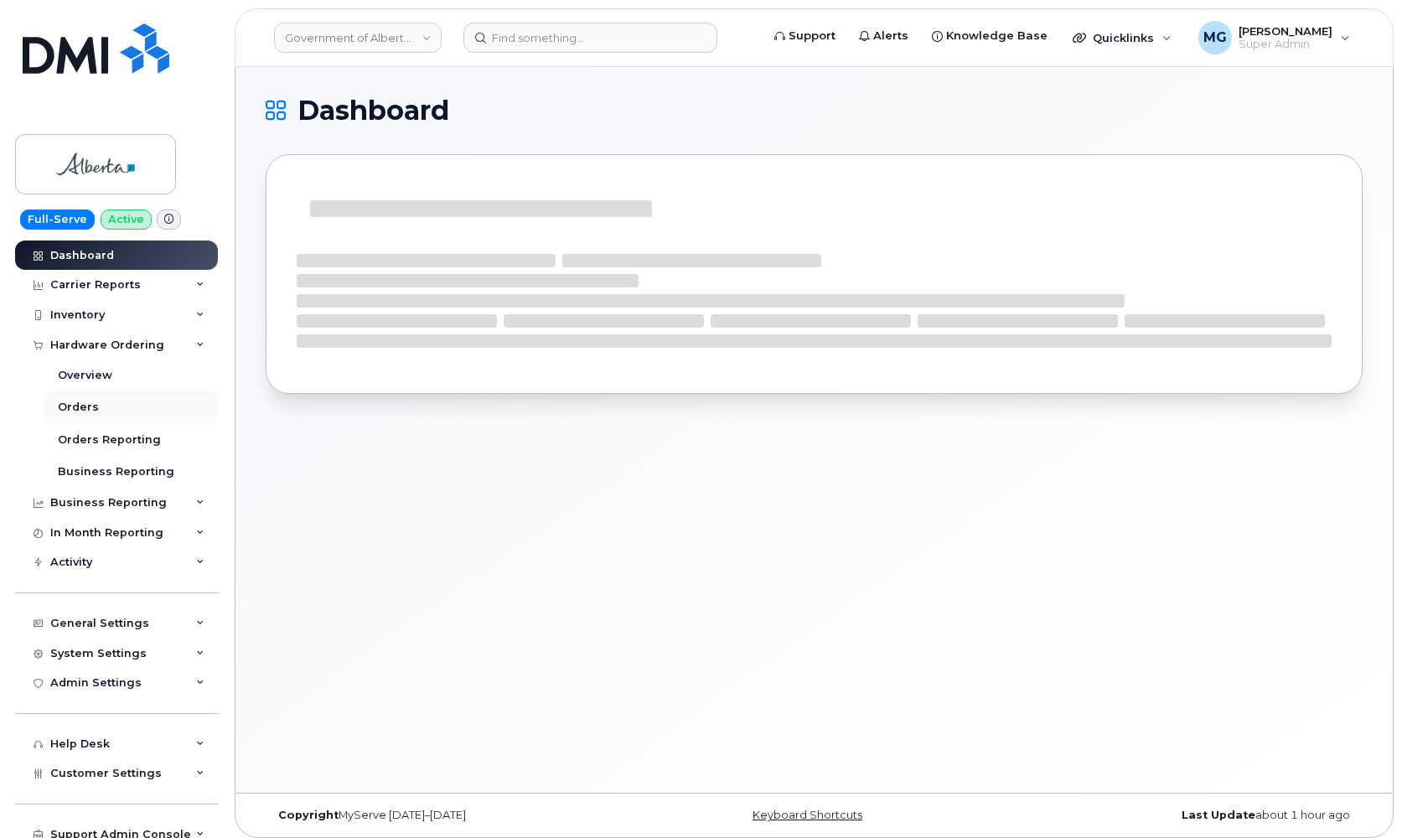
click at [81, 406] on div "Orders" at bounding box center [78, 407] width 41 height 15
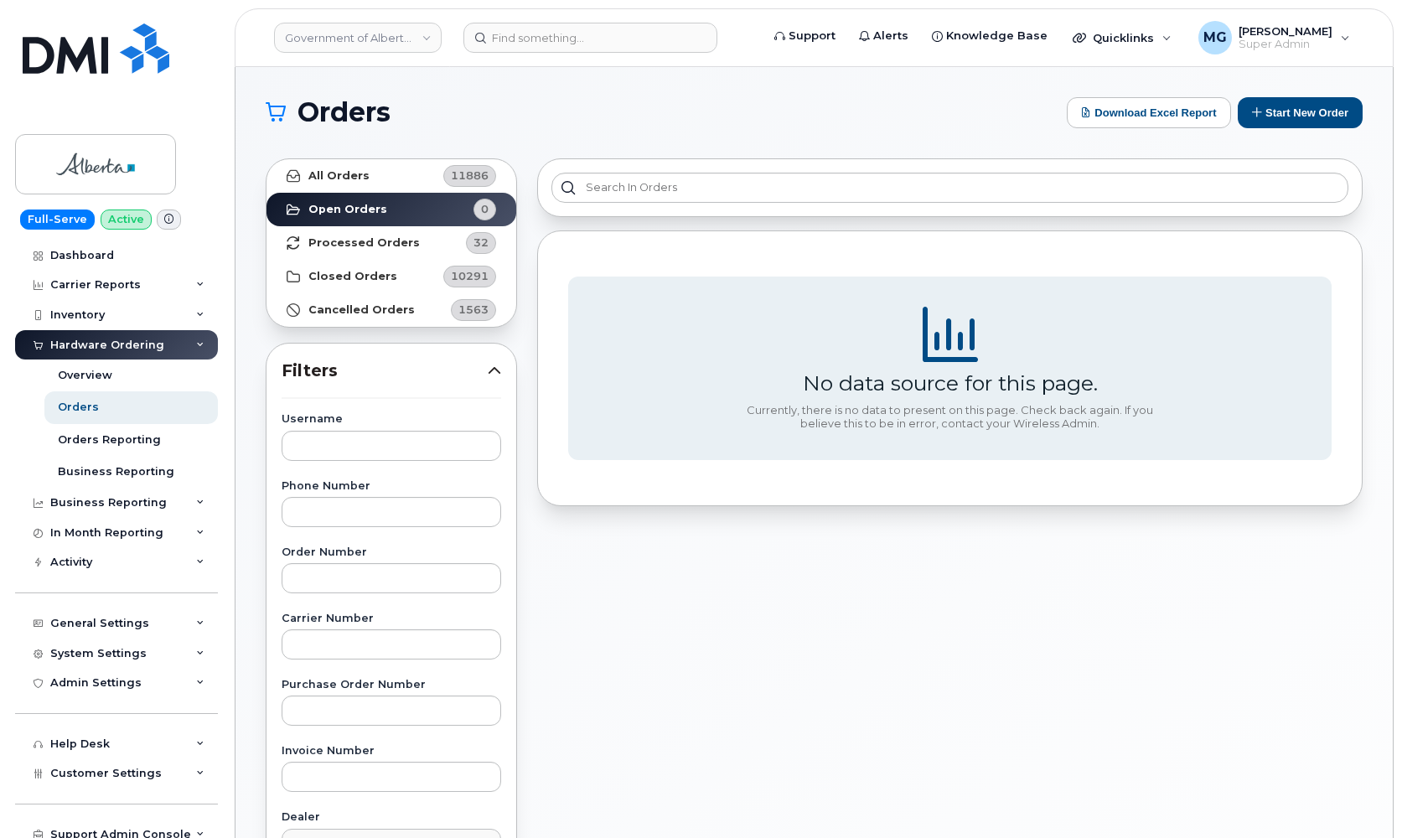
click at [363, 241] on strong "Processed Orders" at bounding box center [363, 242] width 111 height 13
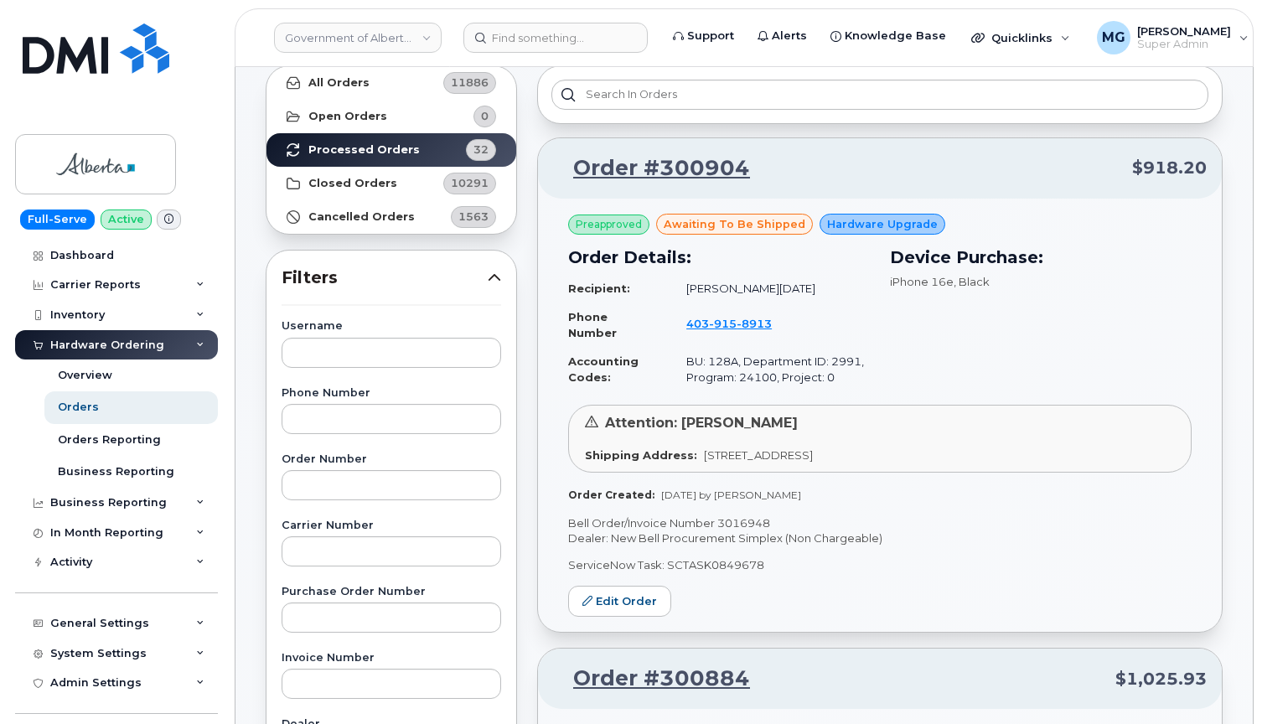
scroll to position [95, 0]
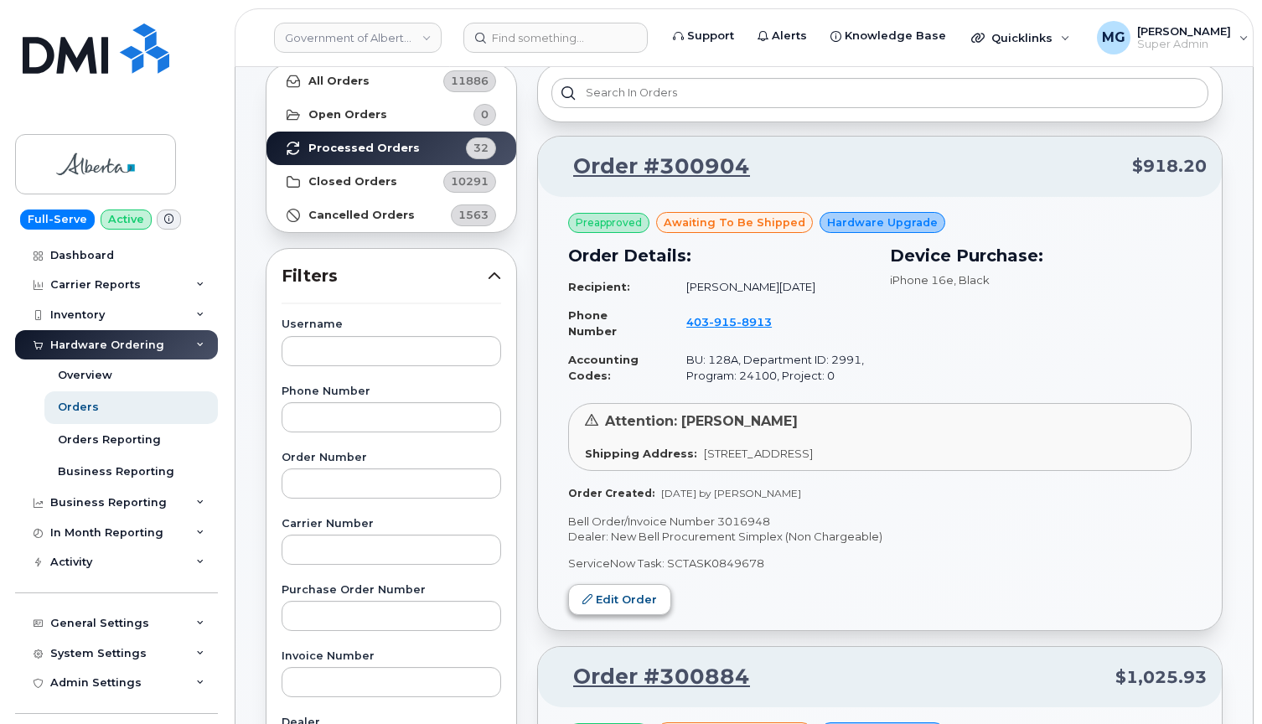
click at [608, 598] on link "Edit Order" at bounding box center [619, 599] width 103 height 31
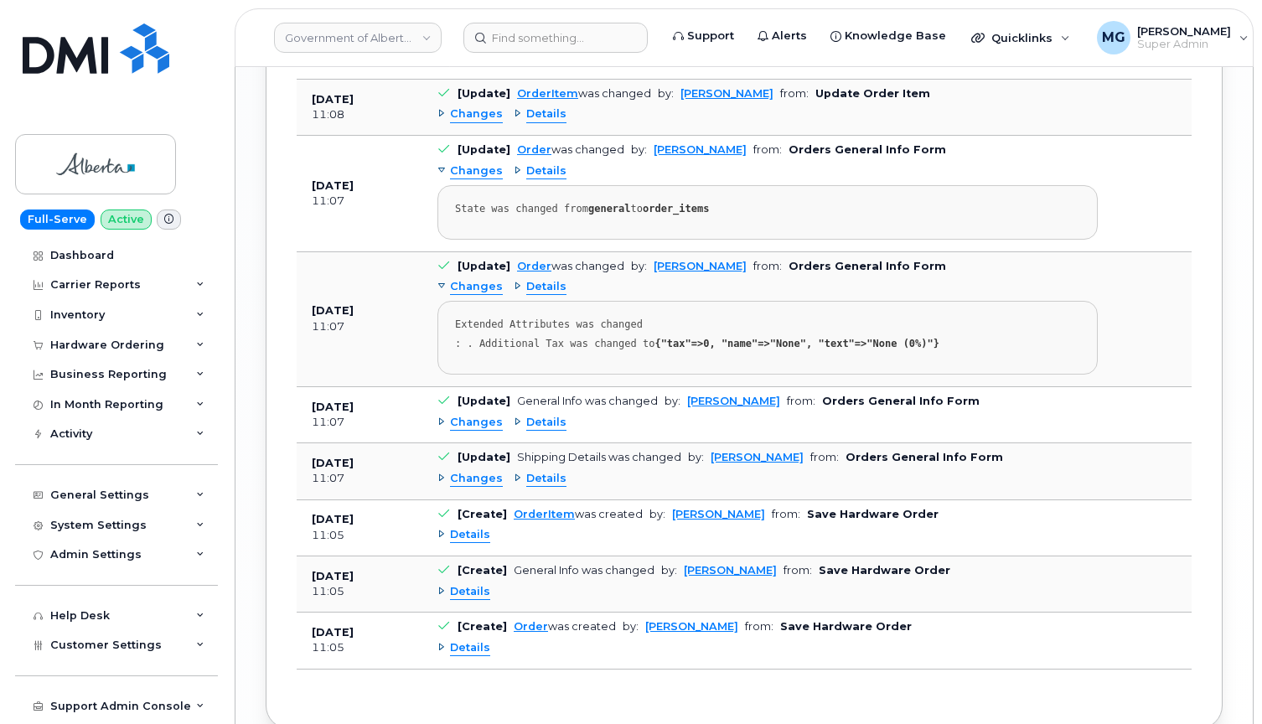
scroll to position [2011, 0]
click at [441, 585] on div "Details" at bounding box center [463, 593] width 53 height 16
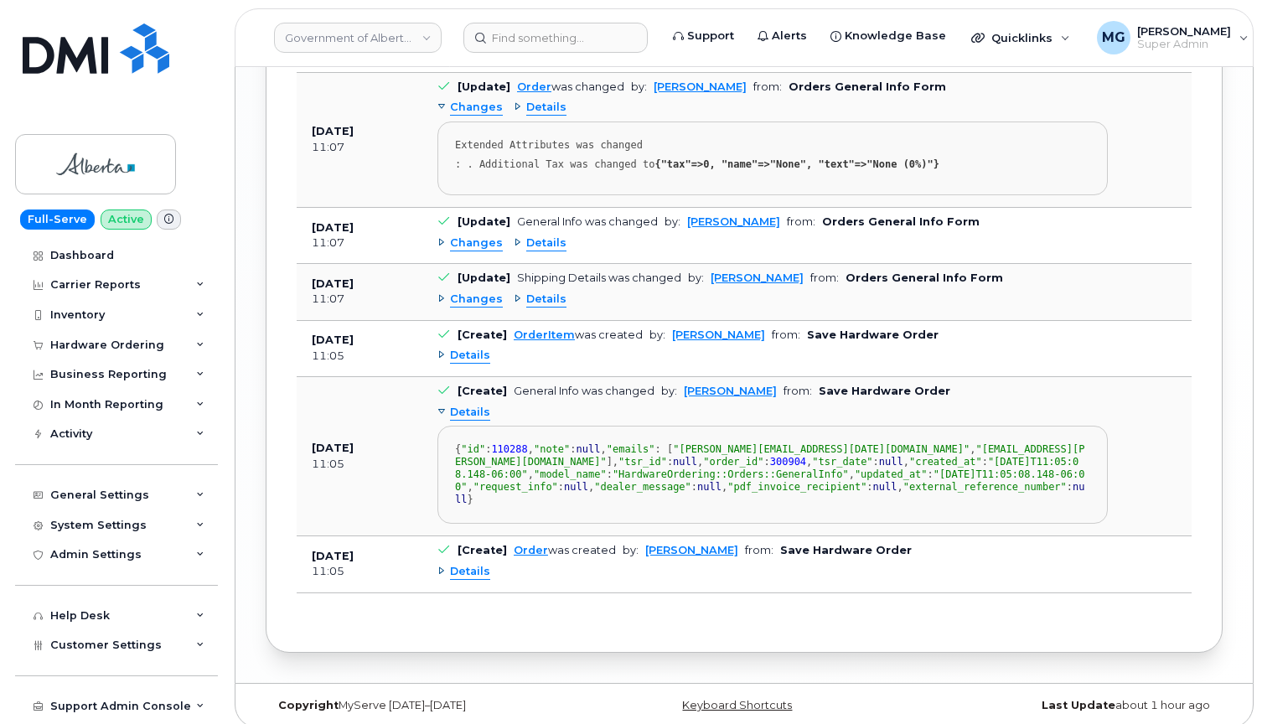
scroll to position [2192, 0]
click at [441, 578] on div "Details" at bounding box center [463, 570] width 53 height 16
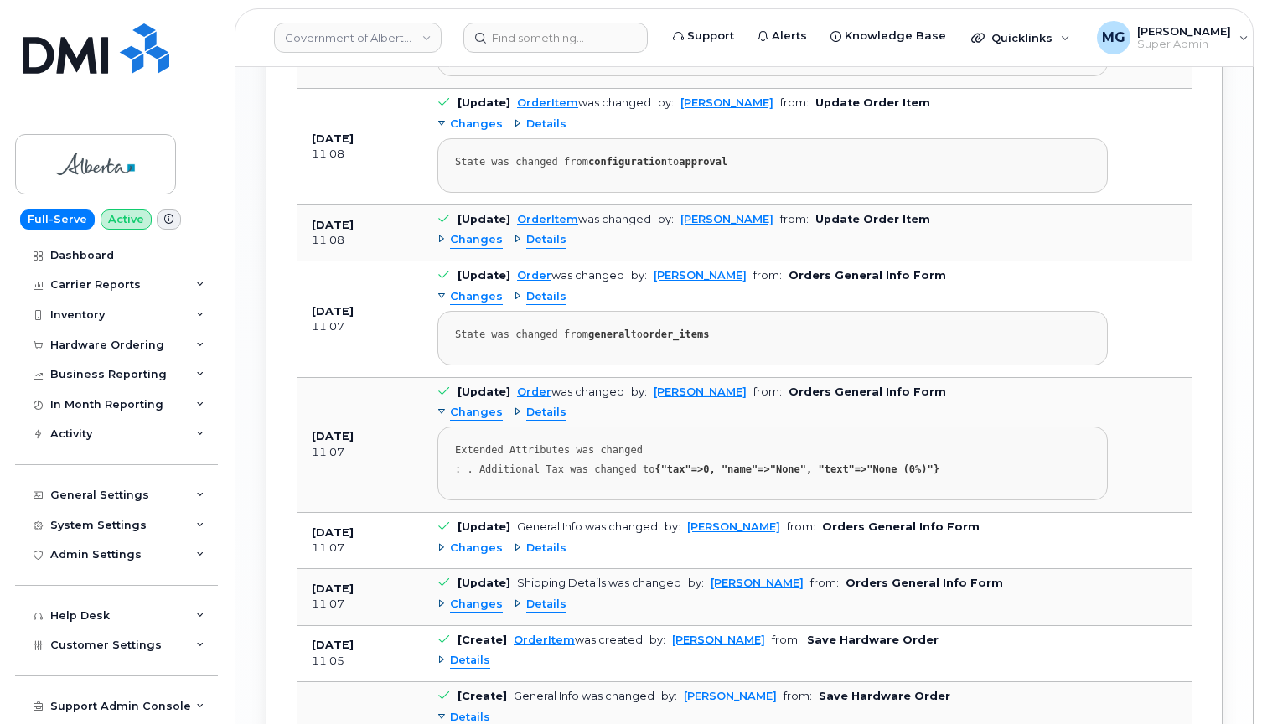
scroll to position [1890, 0]
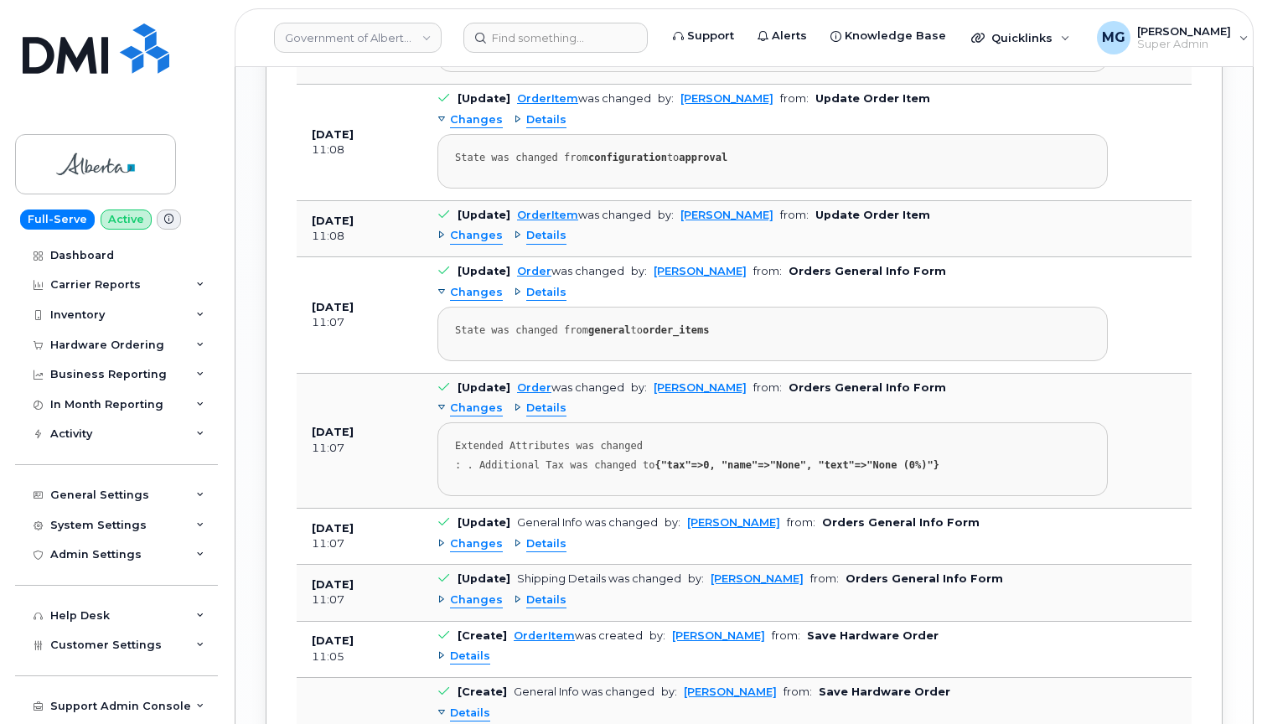
click at [474, 285] on span "Changes" at bounding box center [476, 293] width 53 height 16
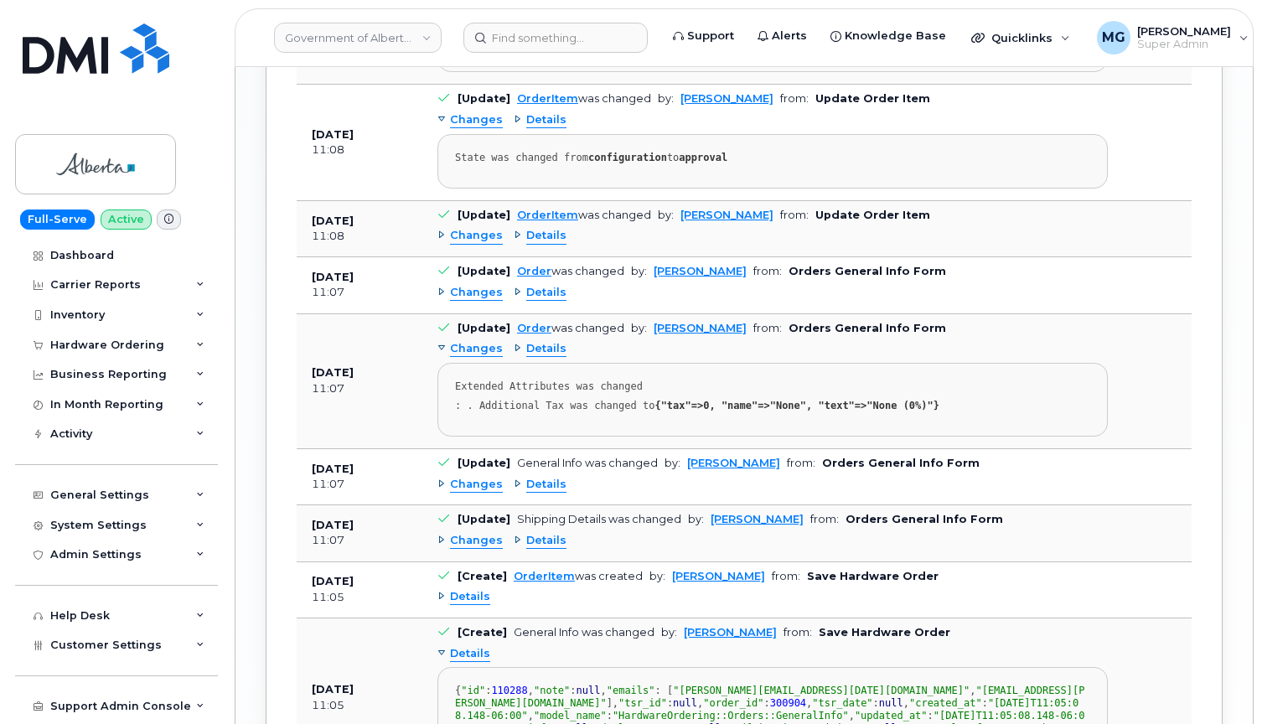
click at [538, 285] on span "Details" at bounding box center [546, 293] width 40 height 16
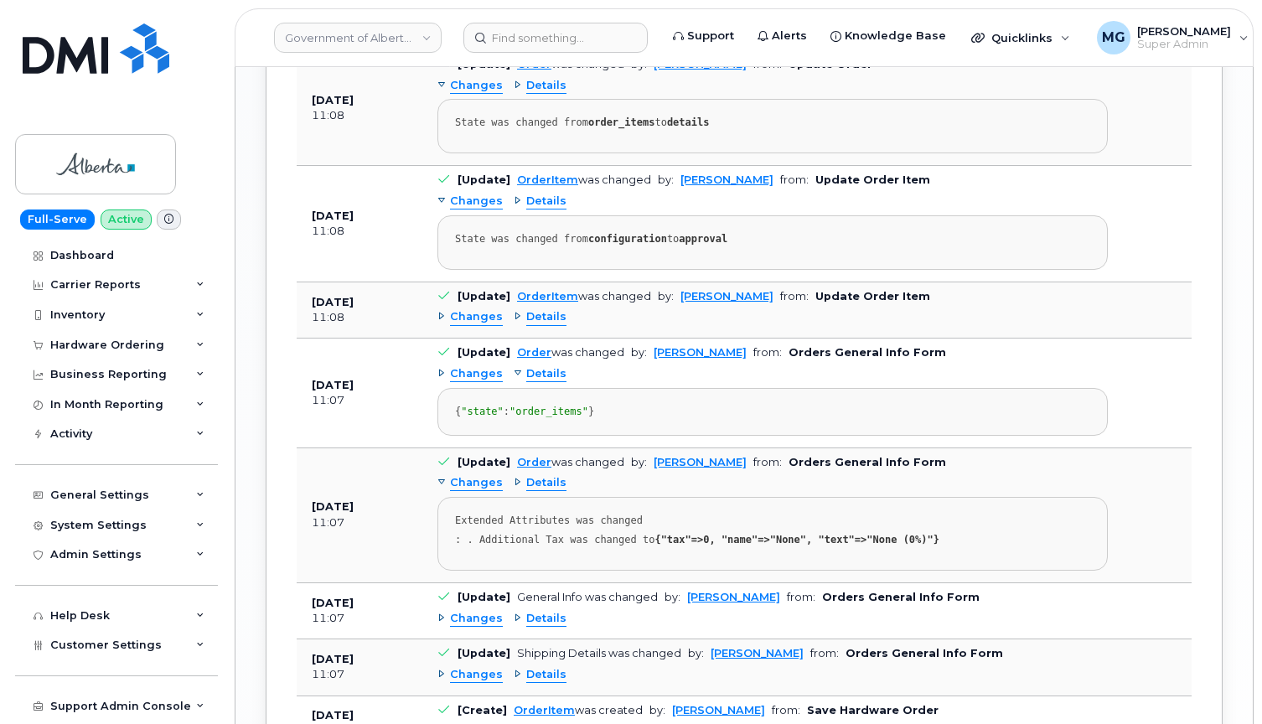
scroll to position [1788, 0]
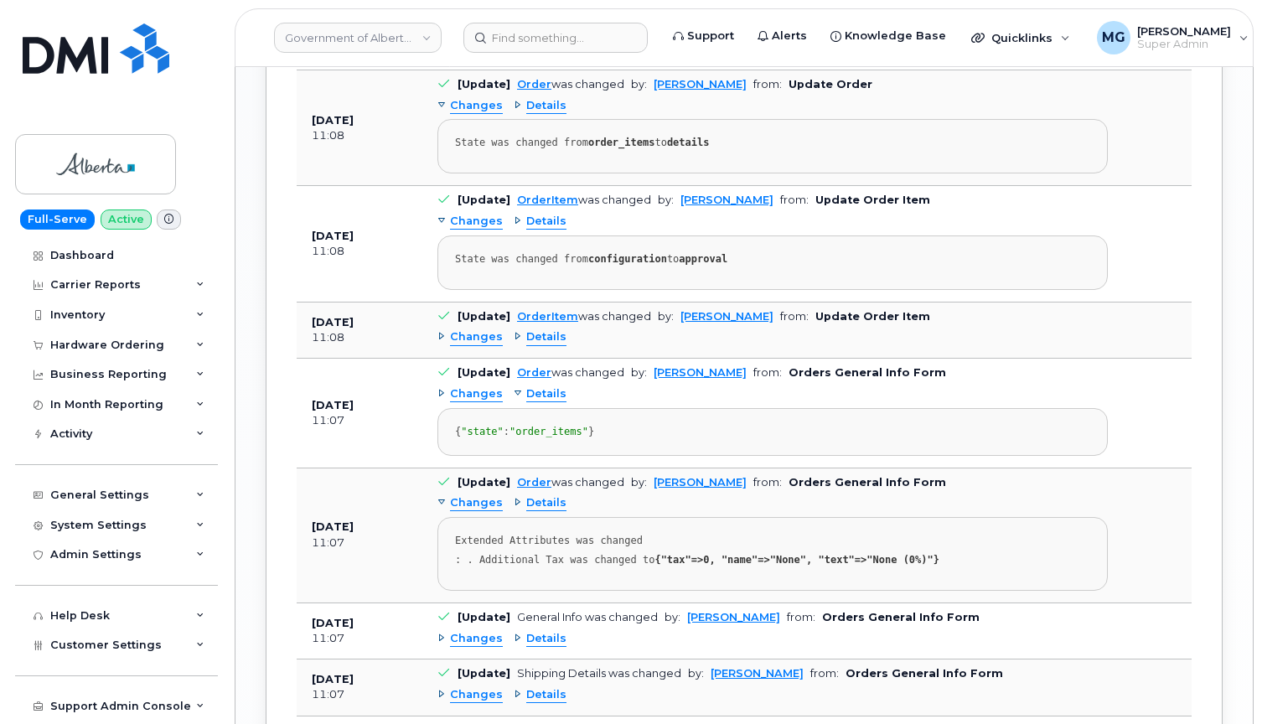
click at [474, 329] on span "Changes" at bounding box center [476, 337] width 53 height 16
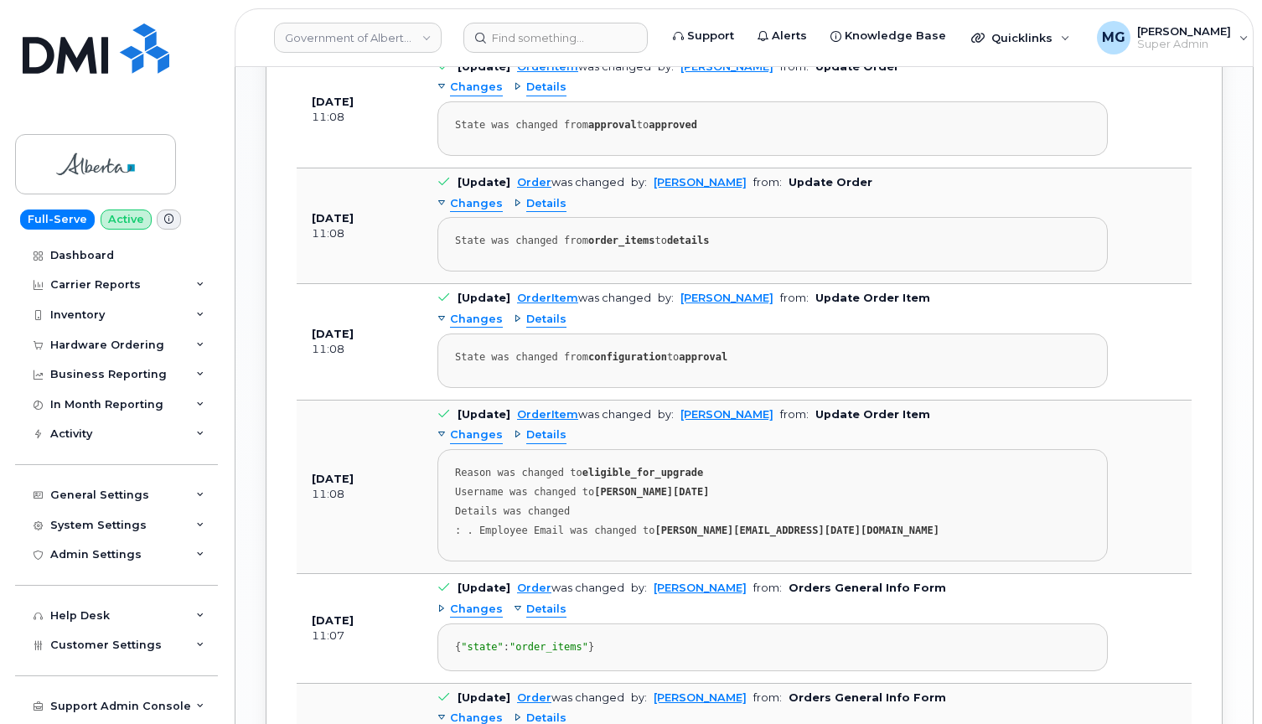
scroll to position [1675, 0]
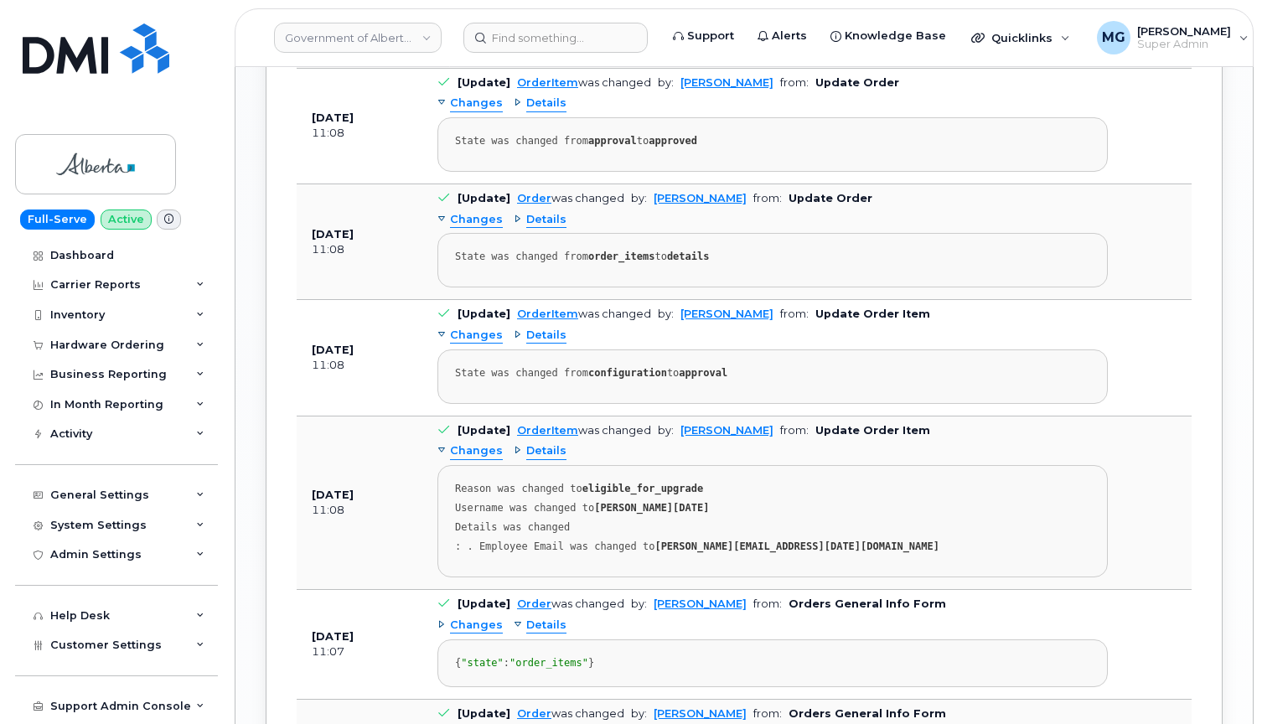
click at [470, 328] on span "Changes" at bounding box center [476, 336] width 53 height 16
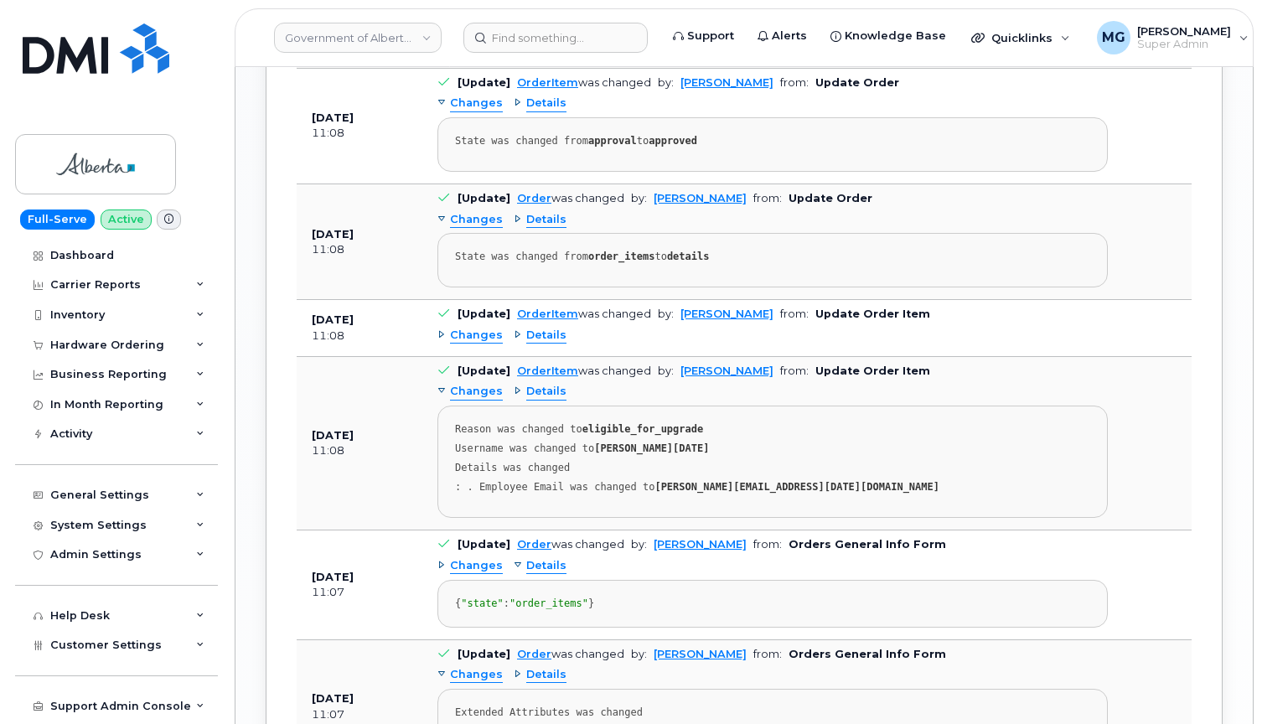
click at [470, 328] on span "Changes" at bounding box center [476, 336] width 53 height 16
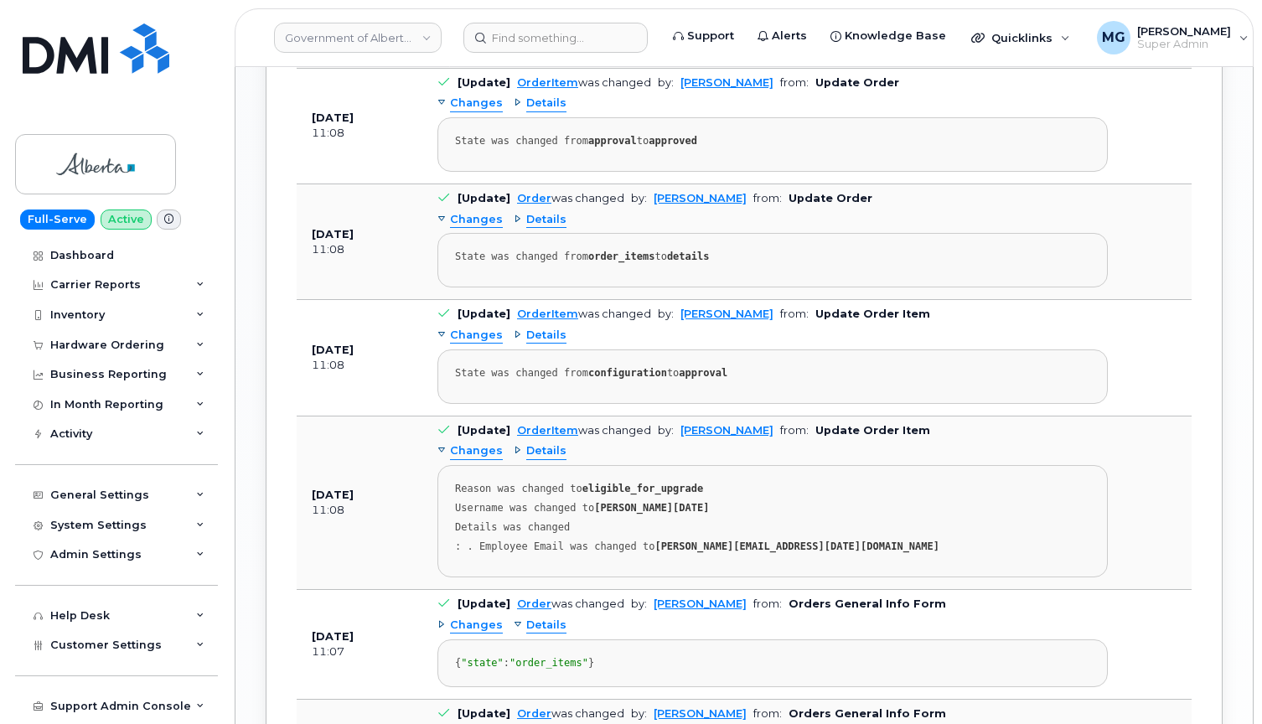
click at [543, 328] on span "Details" at bounding box center [546, 336] width 40 height 16
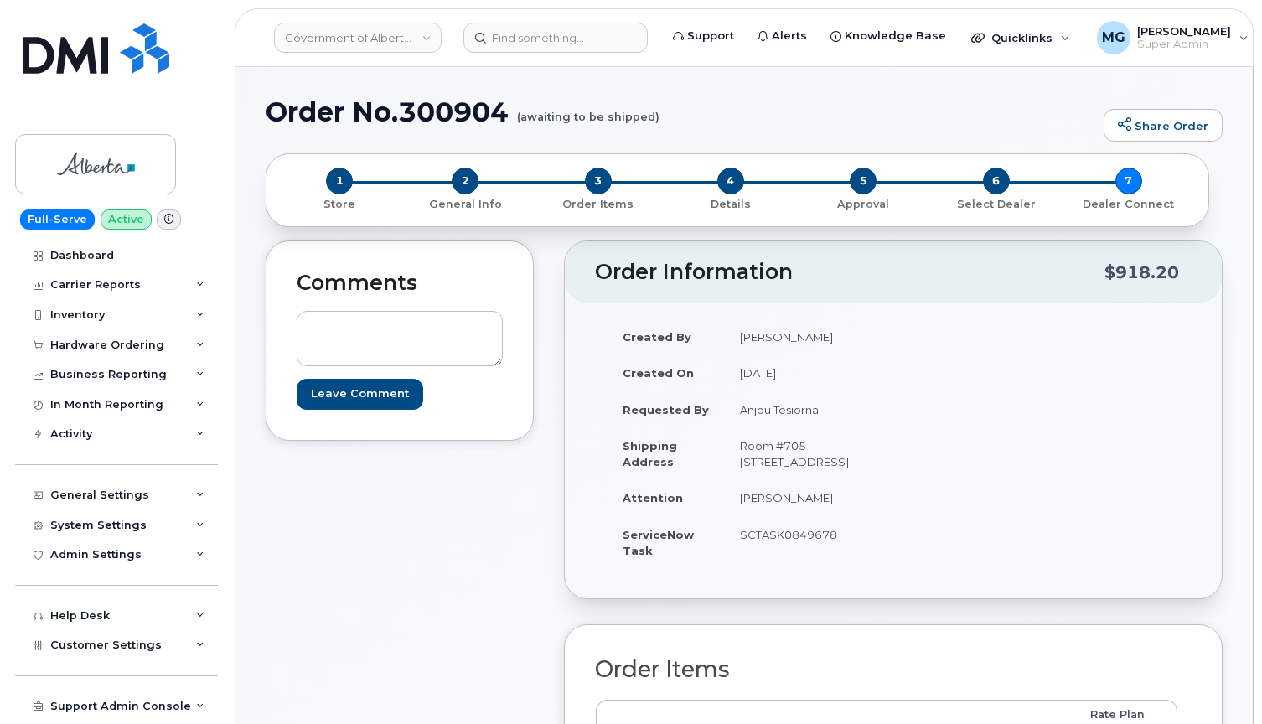
scroll to position [0, 0]
click at [430, 35] on link "Government of Alberta ([GEOGRAPHIC_DATA])" at bounding box center [358, 38] width 168 height 30
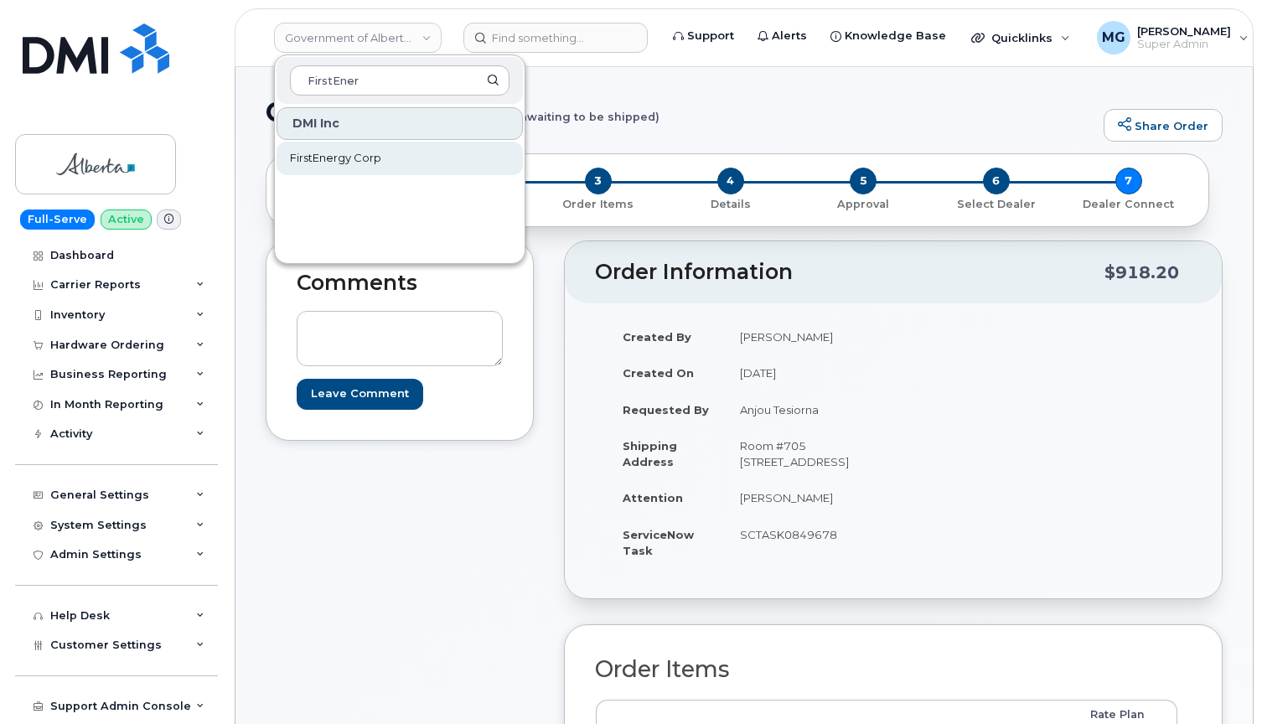
type input "FirstEner"
click at [344, 154] on span "FirstEnergy Corp" at bounding box center [335, 158] width 91 height 17
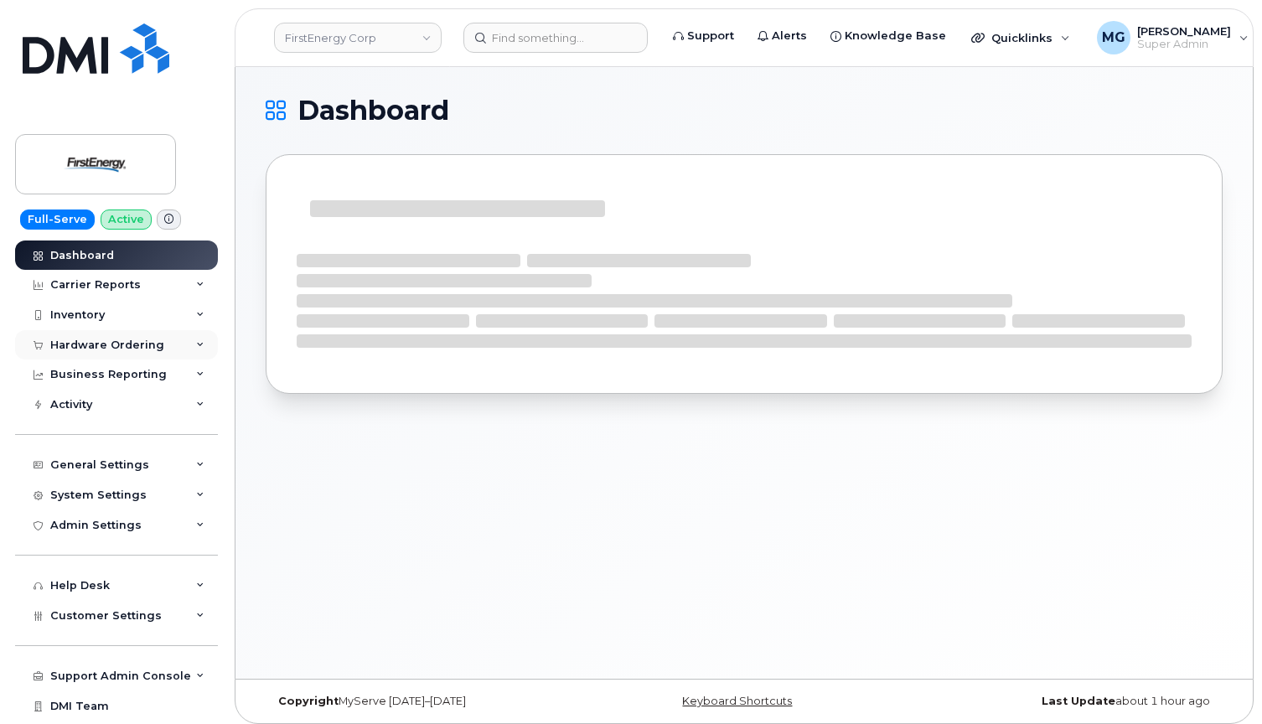
click at [116, 341] on div "Hardware Ordering" at bounding box center [107, 345] width 114 height 13
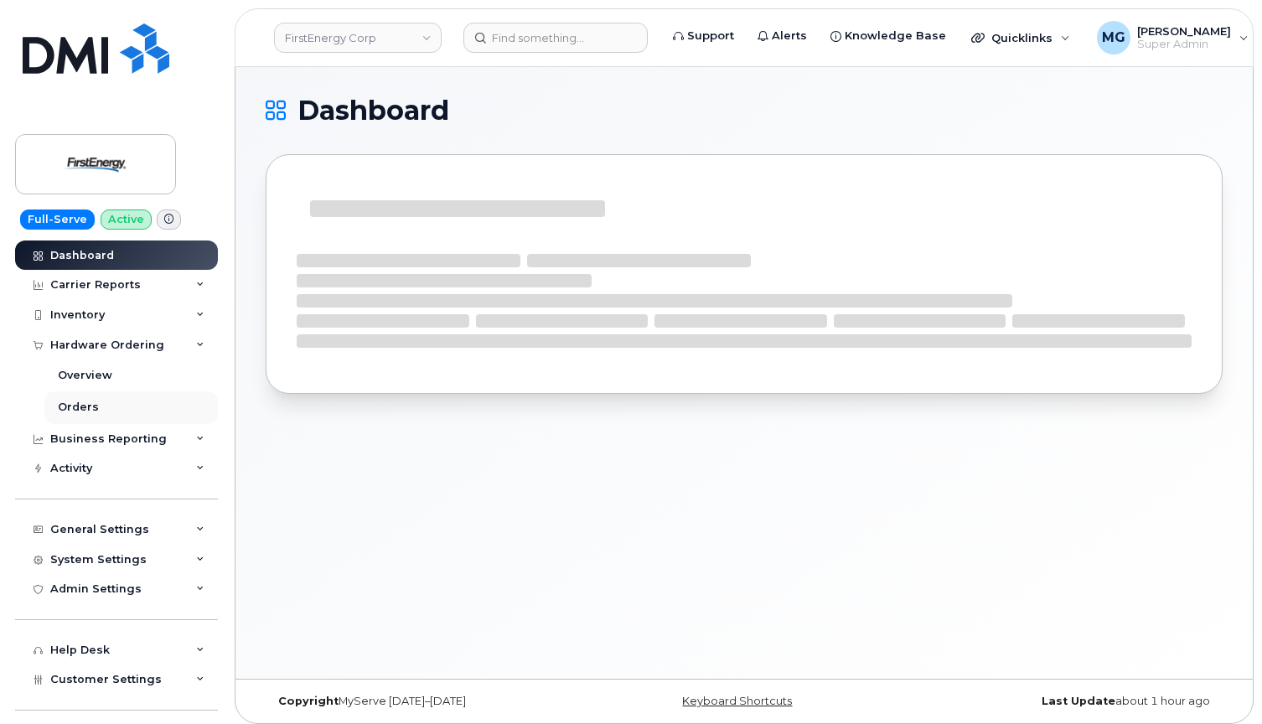
click at [76, 403] on div "Orders" at bounding box center [78, 407] width 41 height 15
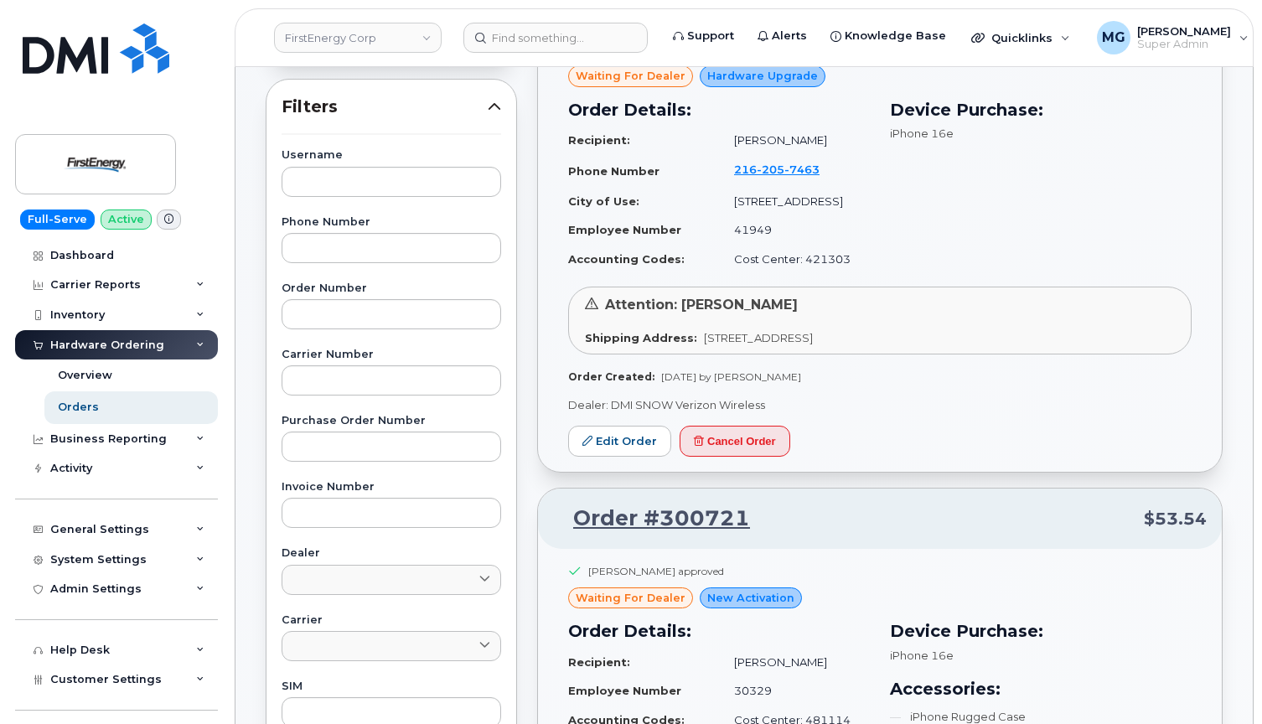
scroll to position [241, 0]
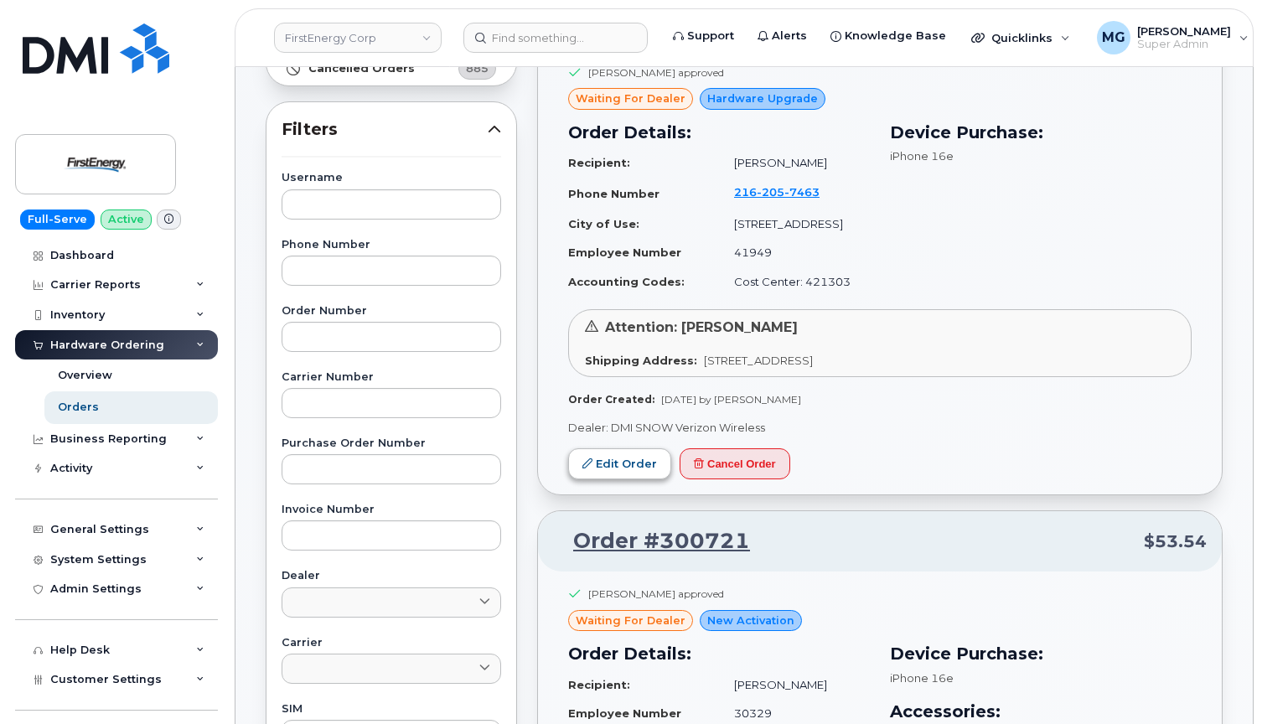
click at [619, 453] on link "Edit Order" at bounding box center [619, 463] width 103 height 31
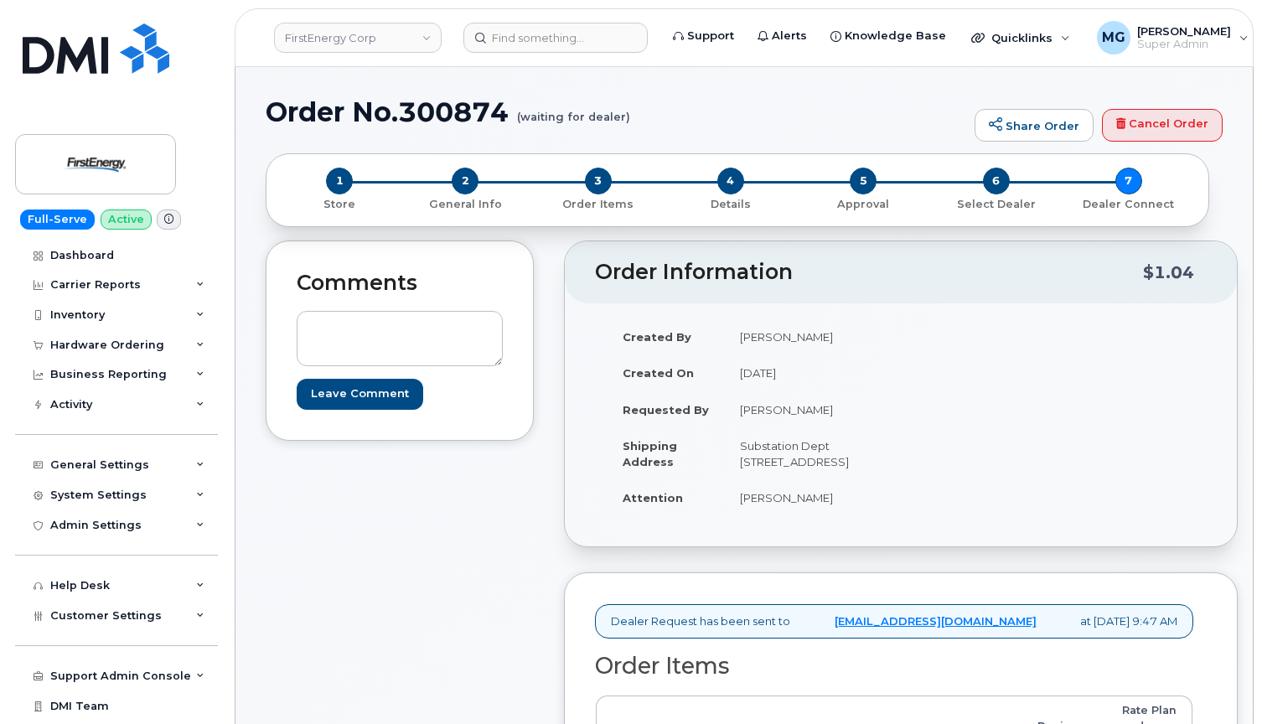
click at [463, 111] on h1 "Order No.300874 (waiting for dealer)" at bounding box center [616, 111] width 701 height 29
copy h1 "300874"
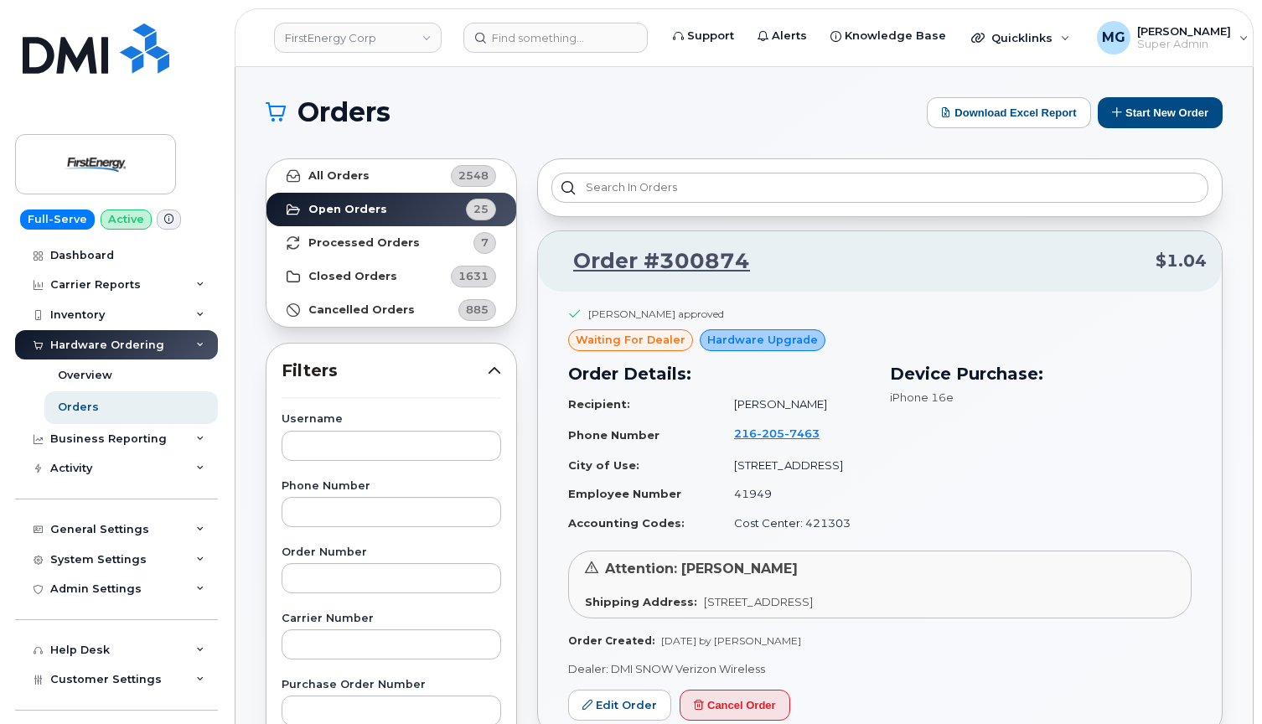
click at [353, 273] on strong "Closed Orders" at bounding box center [352, 276] width 89 height 13
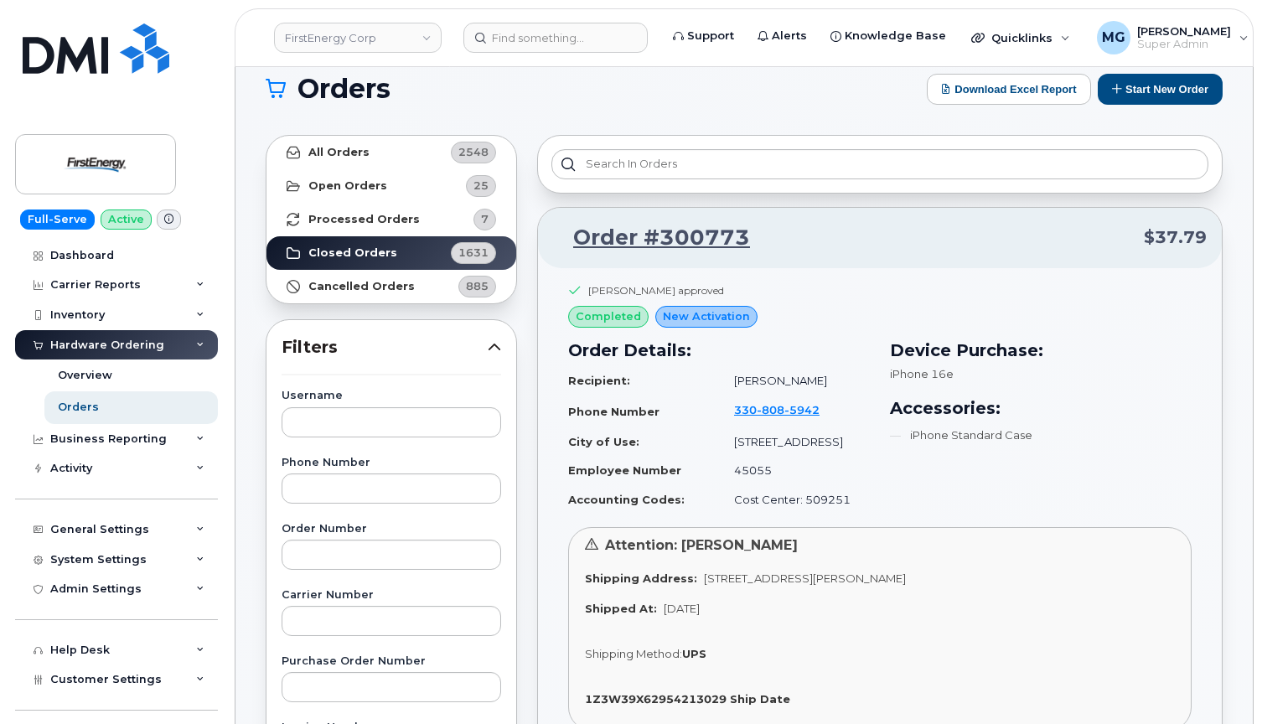
scroll to position [33, 0]
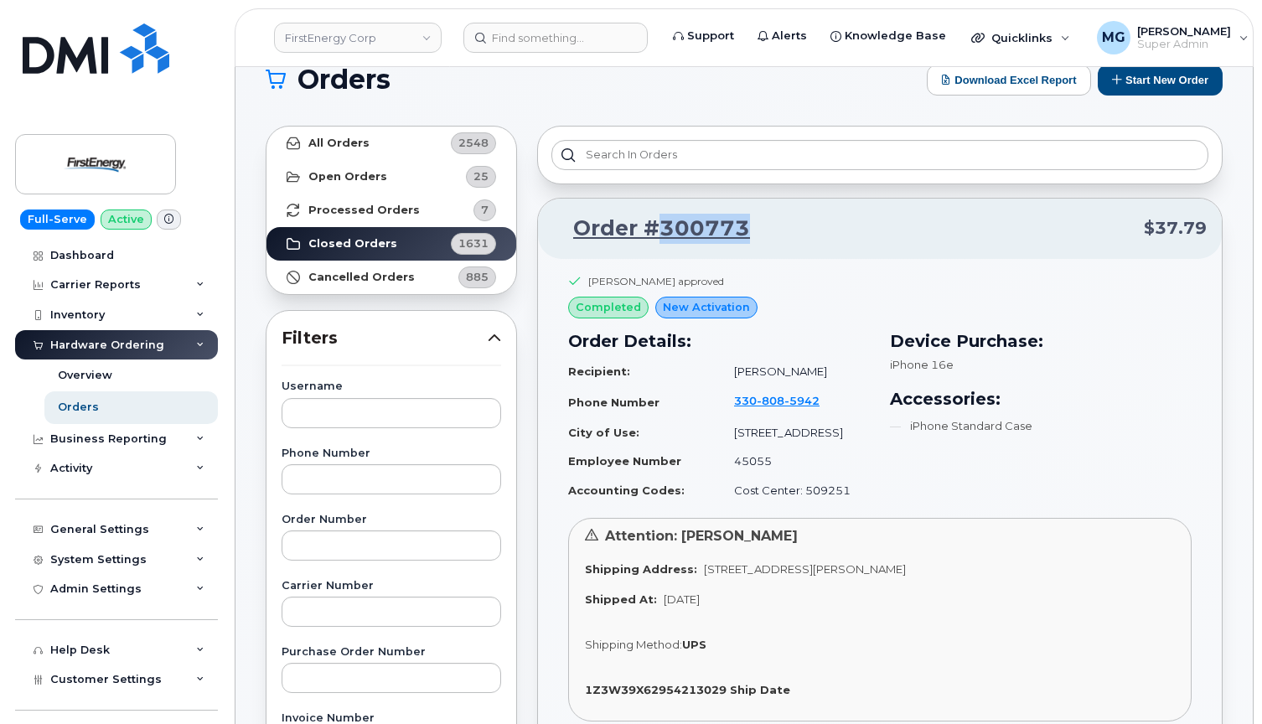
drag, startPoint x: 751, startPoint y: 223, endPoint x: 663, endPoint y: 223, distance: 88.0
click at [663, 223] on p "Order #300773 $37.79" at bounding box center [880, 229] width 654 height 30
copy link "300773"
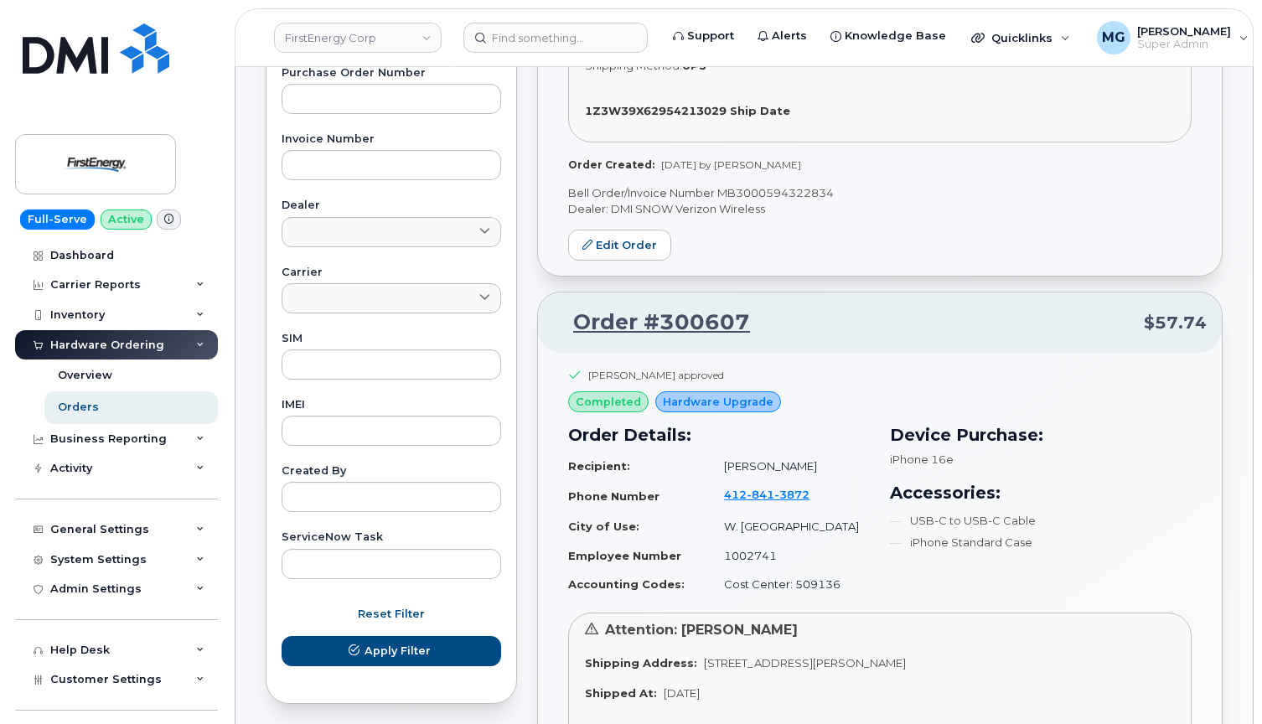
scroll to position [628, 0]
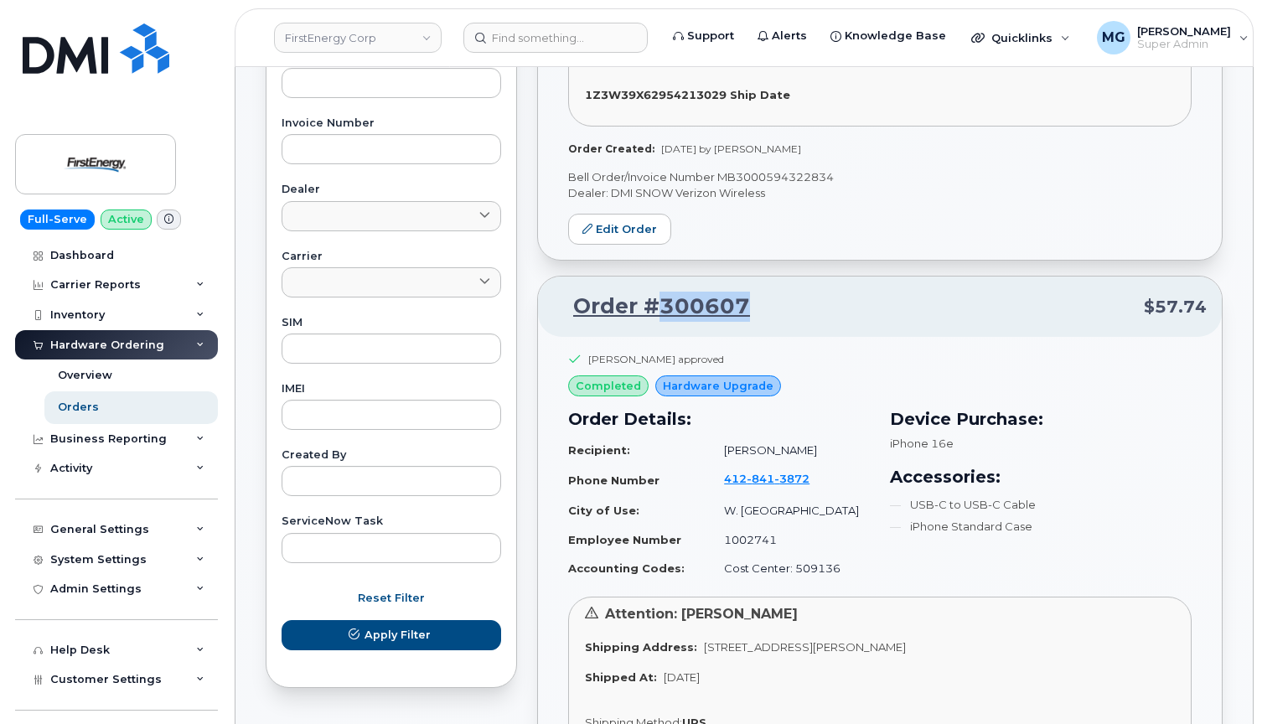
drag, startPoint x: 748, startPoint y: 298, endPoint x: 660, endPoint y: 299, distance: 87.2
click at [660, 299] on p "Order #300607 $57.74" at bounding box center [880, 307] width 654 height 30
copy link "300607"
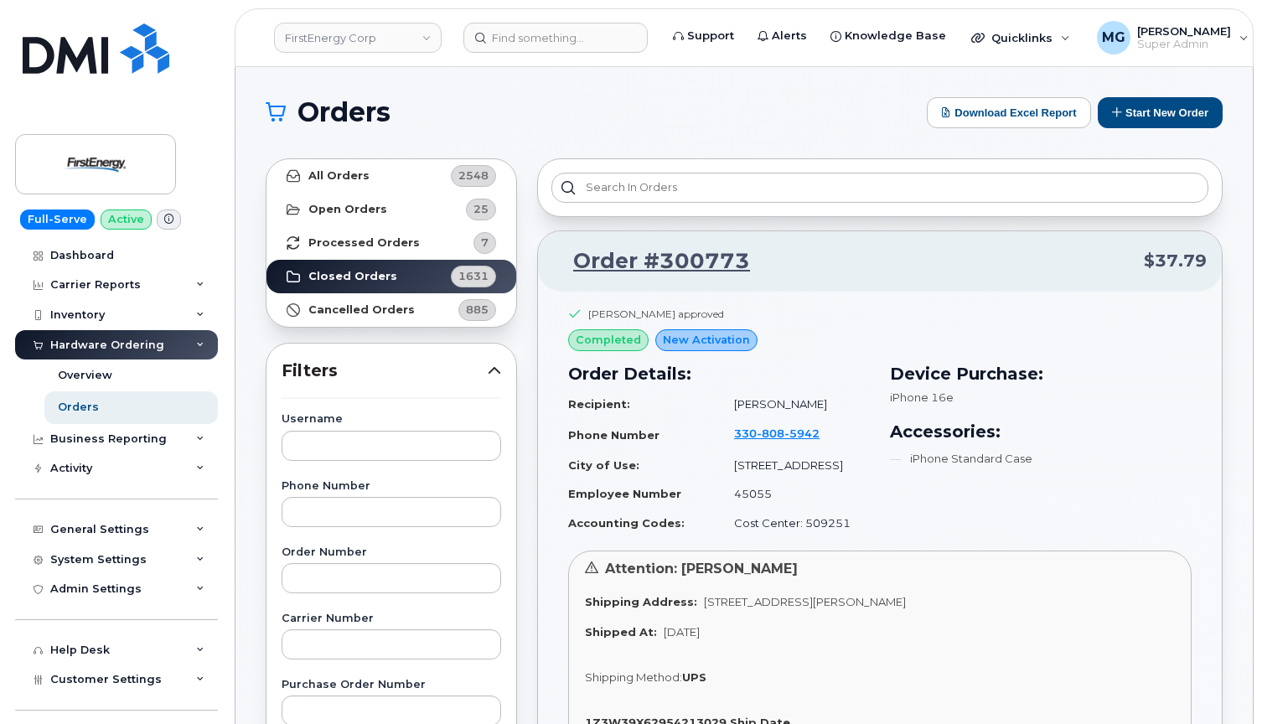
scroll to position [0, 0]
click at [364, 236] on strong "Processed Orders" at bounding box center [363, 242] width 111 height 13
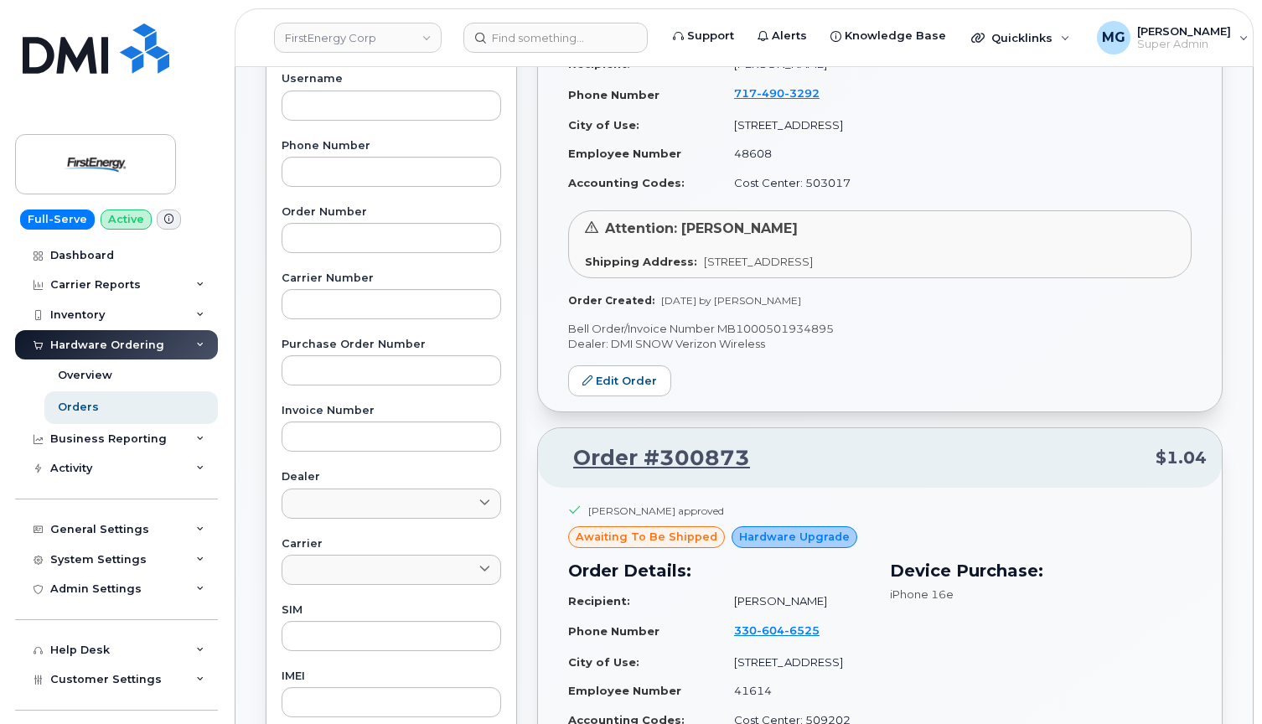
scroll to position [341, 0]
drag, startPoint x: 753, startPoint y: 447, endPoint x: 658, endPoint y: 447, distance: 94.7
click at [658, 447] on p "Order #300873 $1.04" at bounding box center [880, 458] width 654 height 30
copy link "300873"
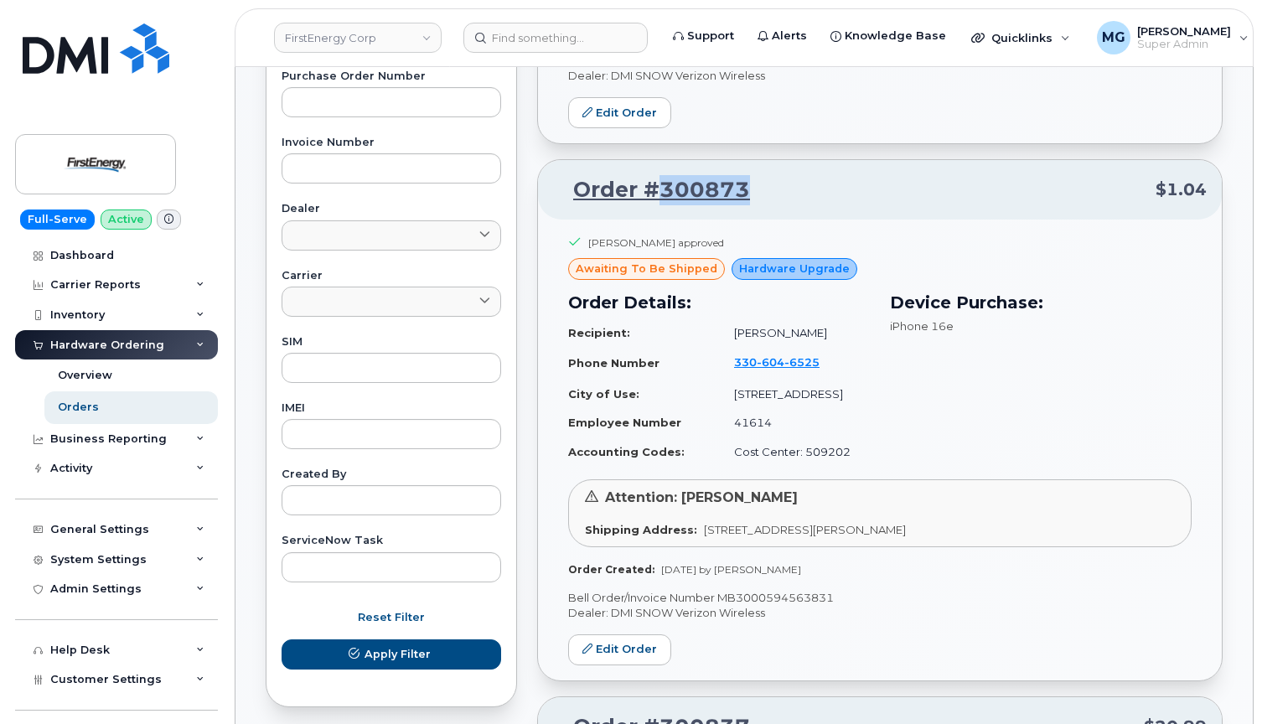
scroll to position [610, 0]
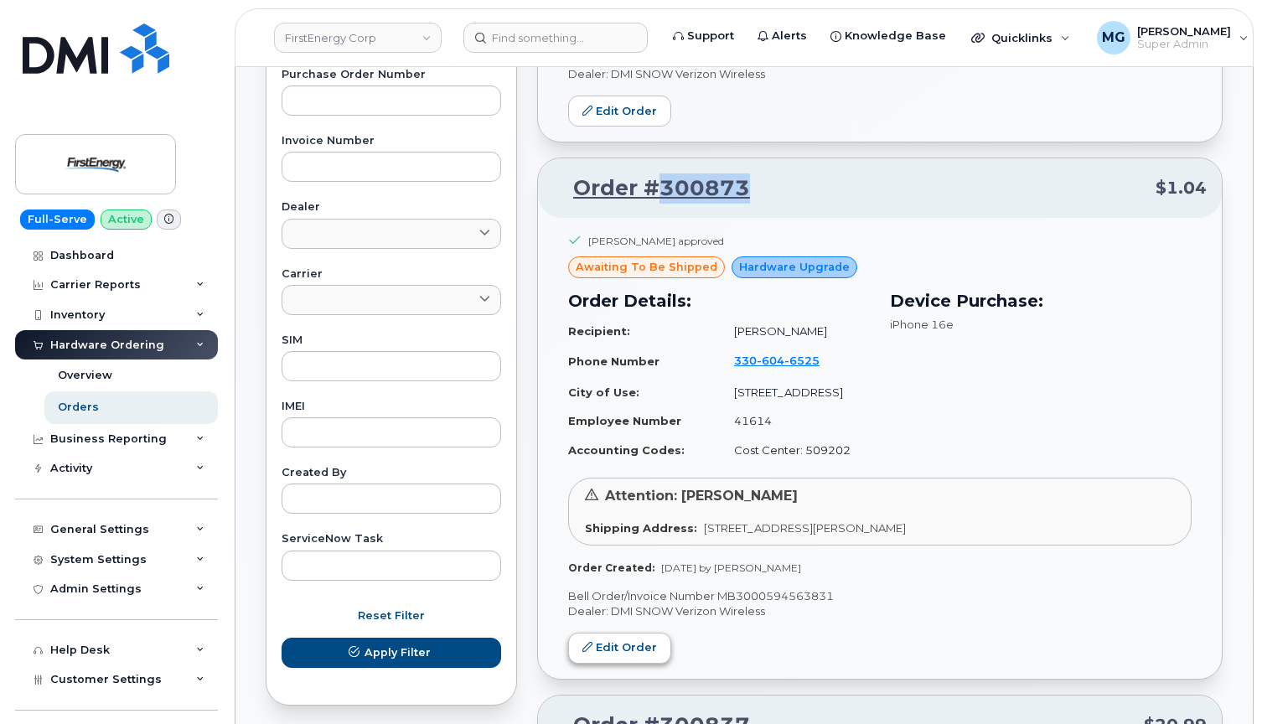
click at [613, 633] on link "Edit Order" at bounding box center [619, 648] width 103 height 31
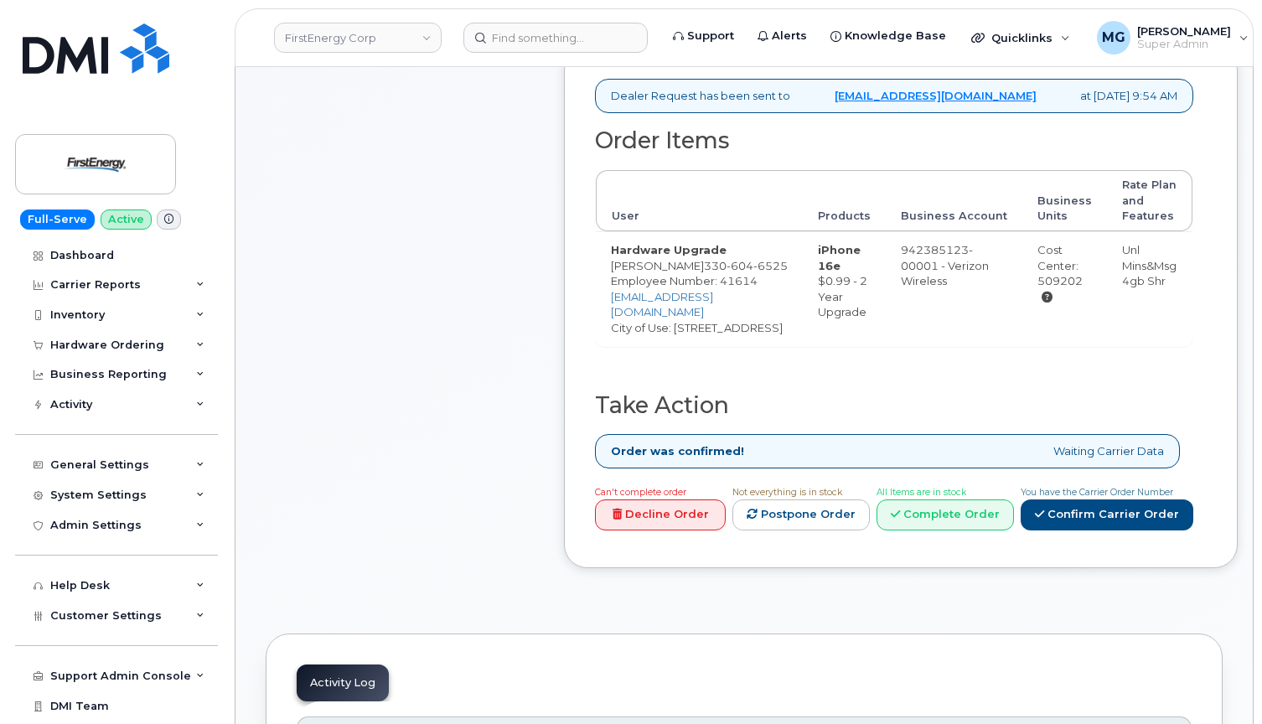
scroll to position [529, 0]
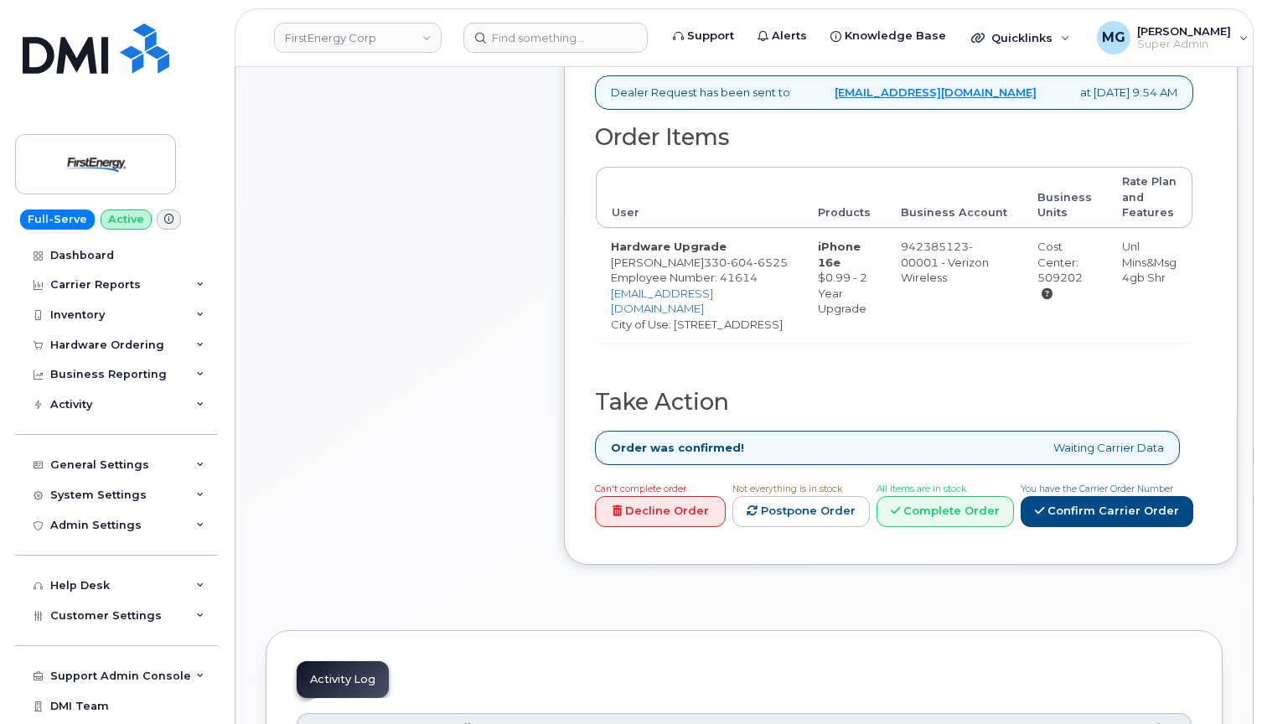
click at [1074, 415] on h2 "Take Action" at bounding box center [894, 402] width 598 height 25
click at [1055, 527] on link "Confirm Carrier Order" at bounding box center [1107, 511] width 173 height 31
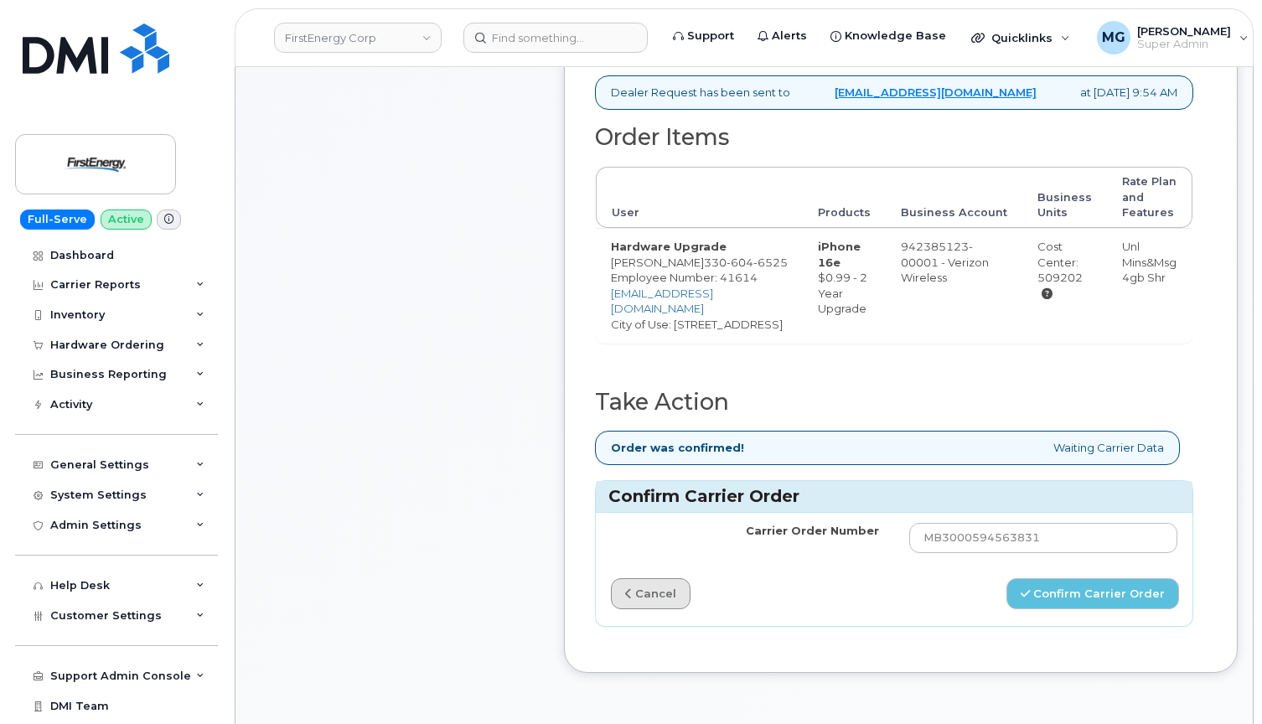
click at [660, 608] on link "cancel" at bounding box center [651, 593] width 80 height 31
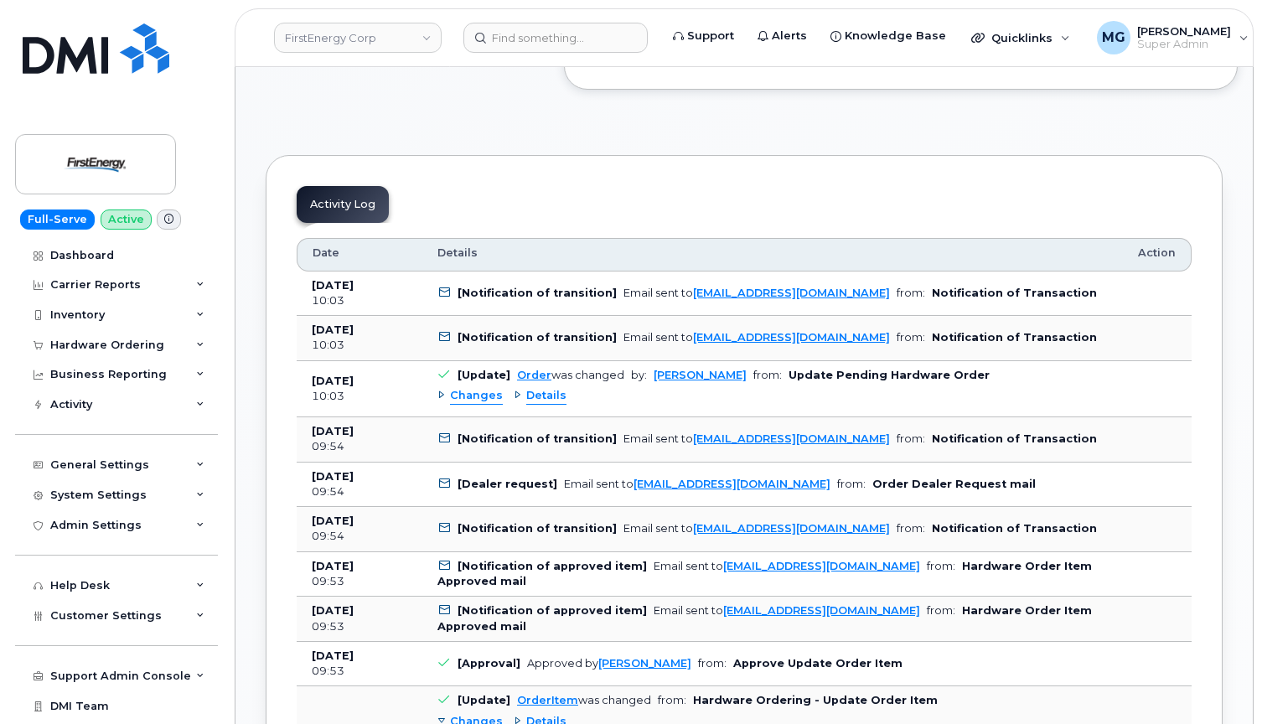
scroll to position [1005, 0]
click at [440, 403] on div "Changes" at bounding box center [469, 395] width 65 height 16
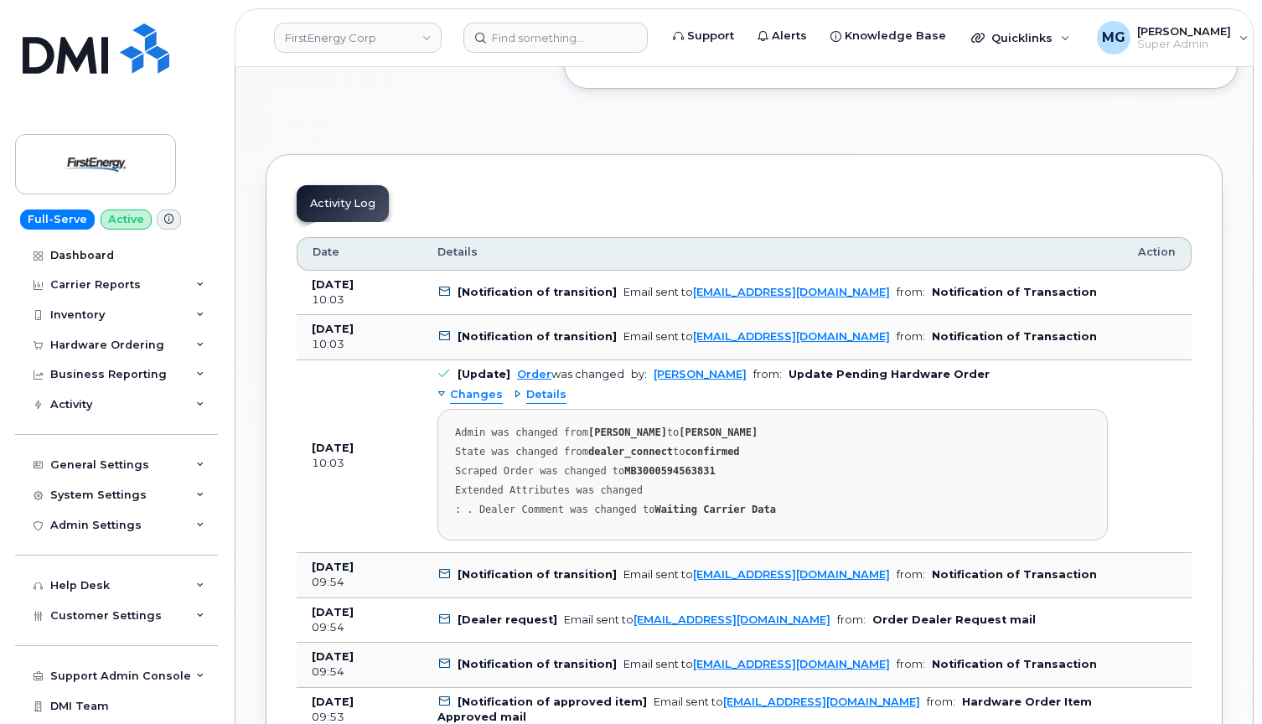
click at [542, 403] on span "Details" at bounding box center [546, 395] width 40 height 16
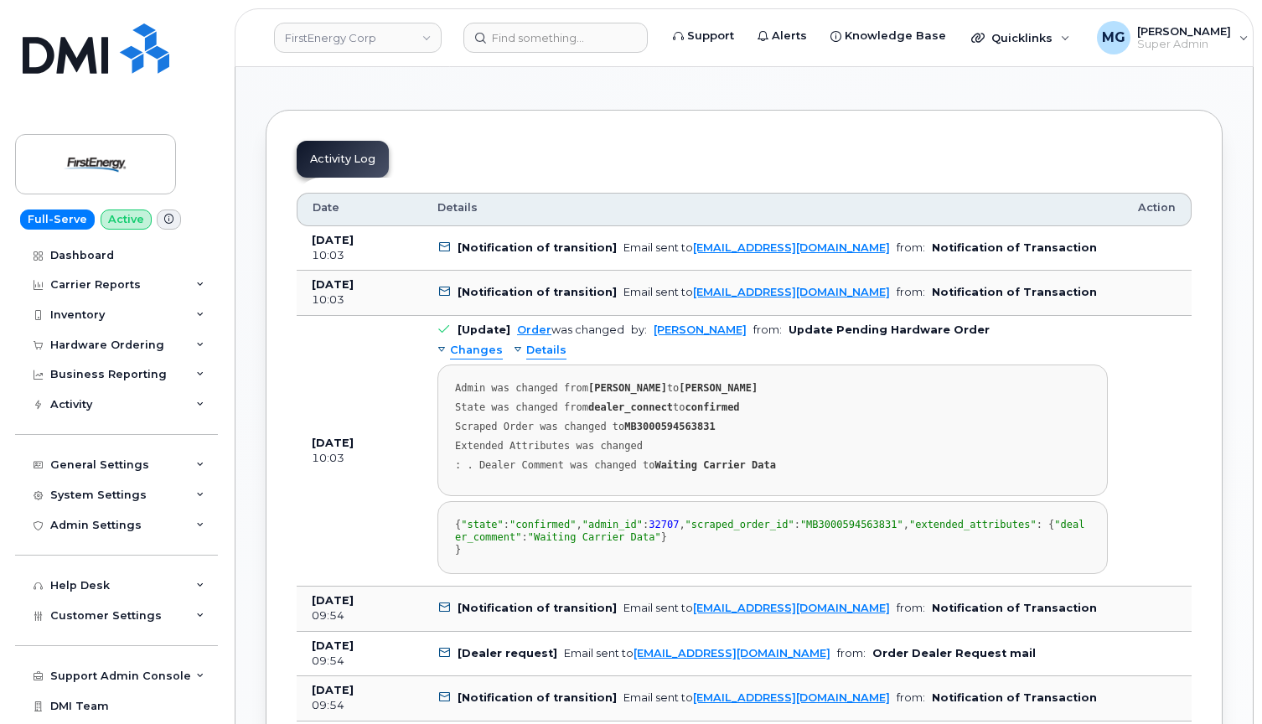
scroll to position [1054, 0]
